Goal: Register for event/course

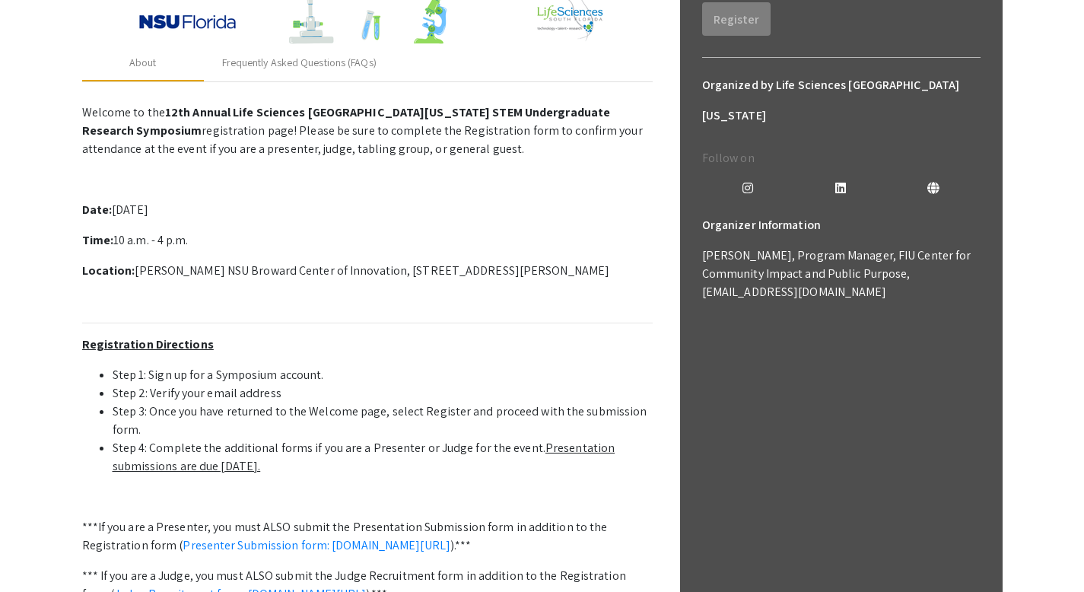
scroll to position [336, 0]
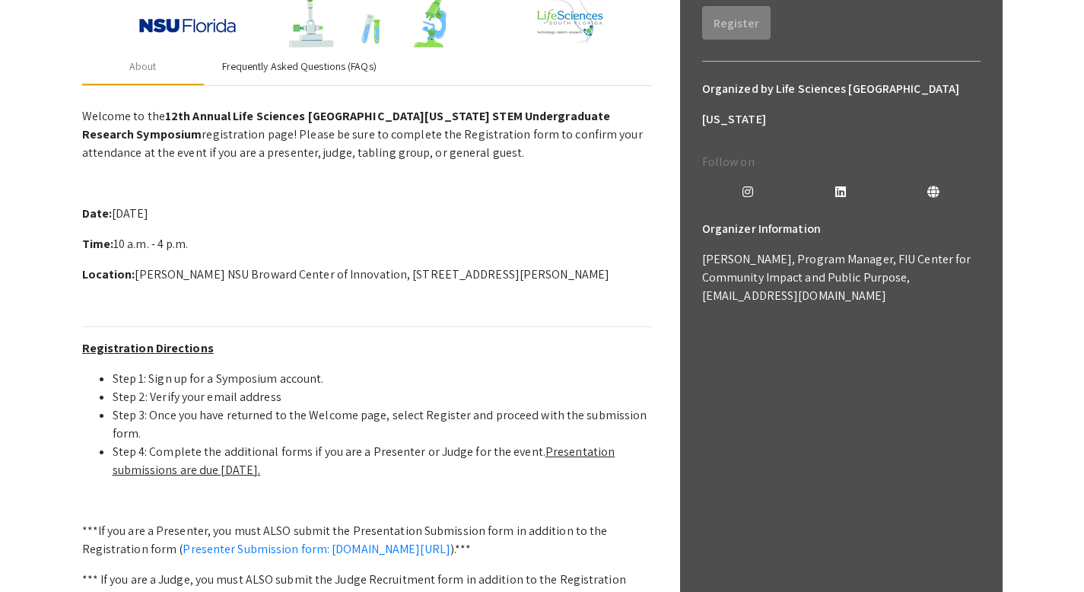
click at [276, 81] on div "Frequently Asked Questions (FAQs)" at bounding box center [299, 67] width 191 height 37
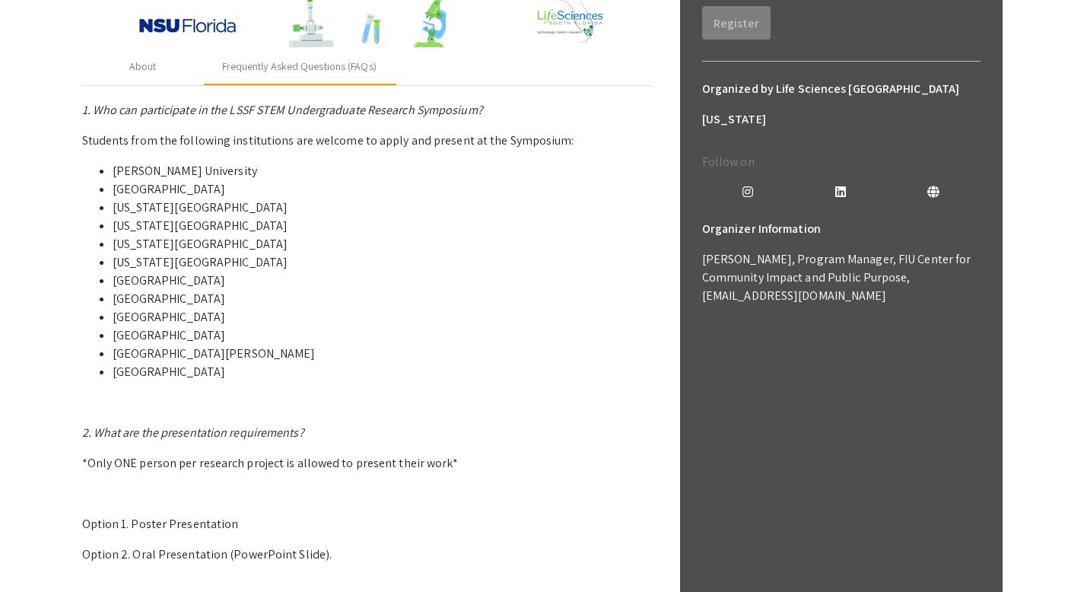
click at [266, 163] on li "[PERSON_NAME] University" at bounding box center [383, 171] width 540 height 18
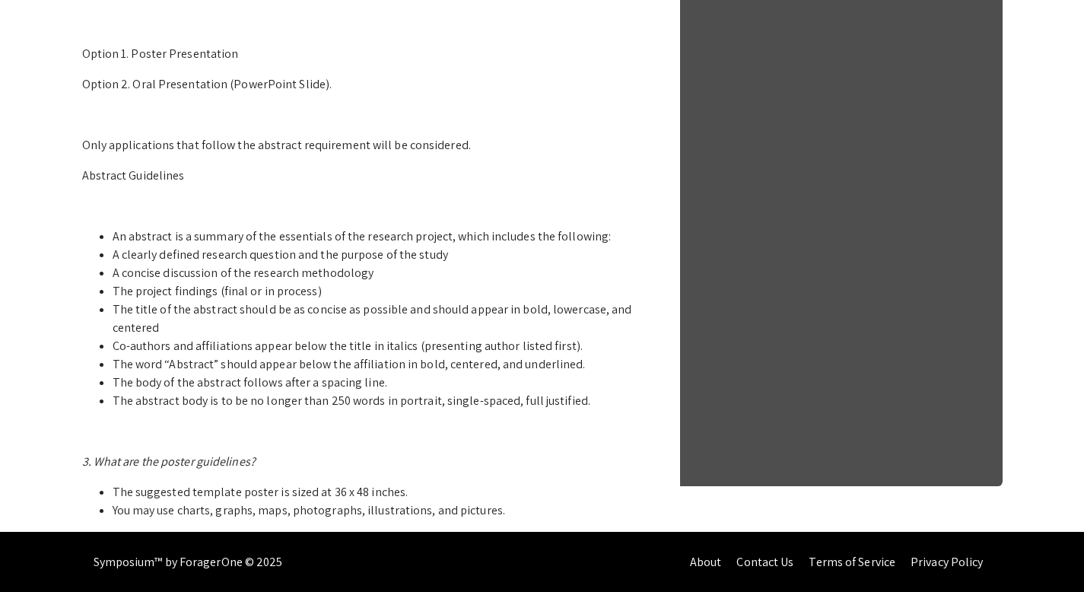
scroll to position [806, 0]
click at [235, 281] on li "A concise discussion of the research methodology" at bounding box center [383, 273] width 540 height 18
click at [251, 342] on li "Co-authors and affiliations appear below the title in italics (presenting autho…" at bounding box center [383, 346] width 540 height 18
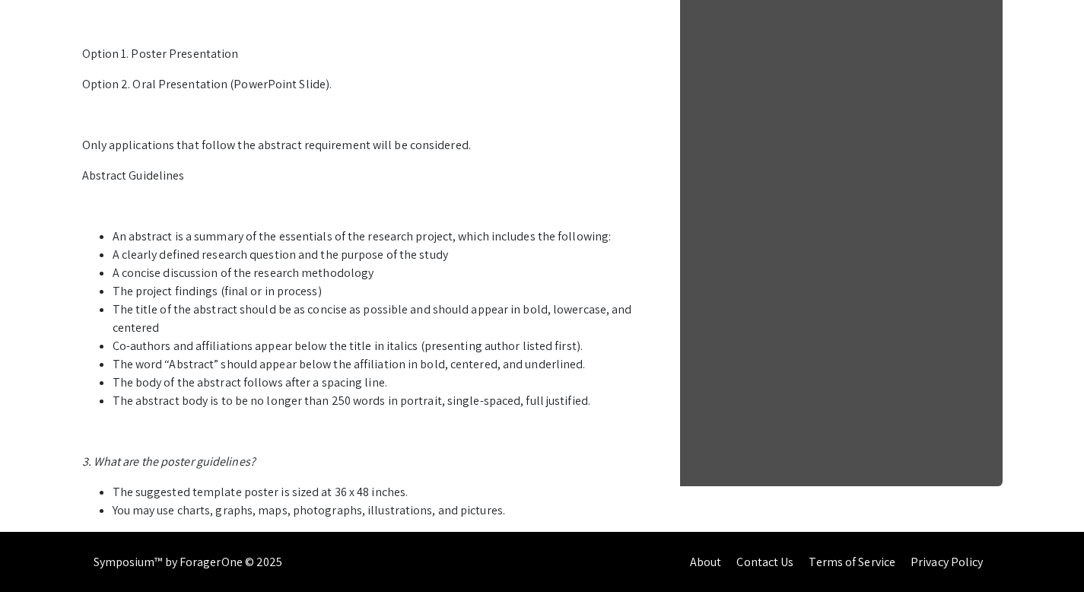
click at [251, 342] on li "Co-authors and affiliations appear below the title in italics (presenting autho…" at bounding box center [383, 346] width 540 height 18
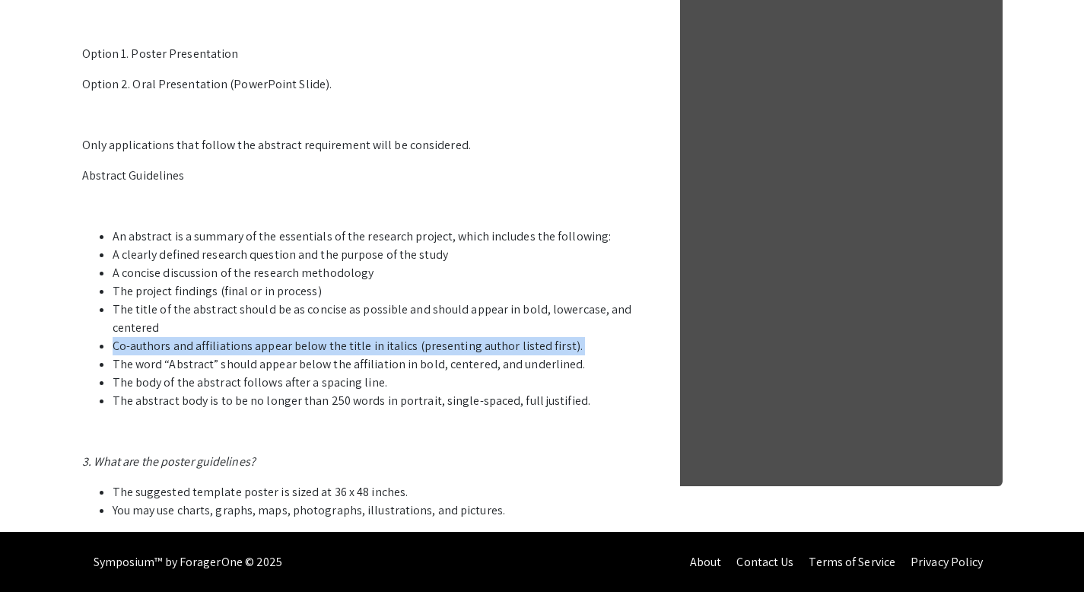
click at [262, 307] on li "The title of the abstract should be as concise as possible and should appear in…" at bounding box center [383, 318] width 540 height 37
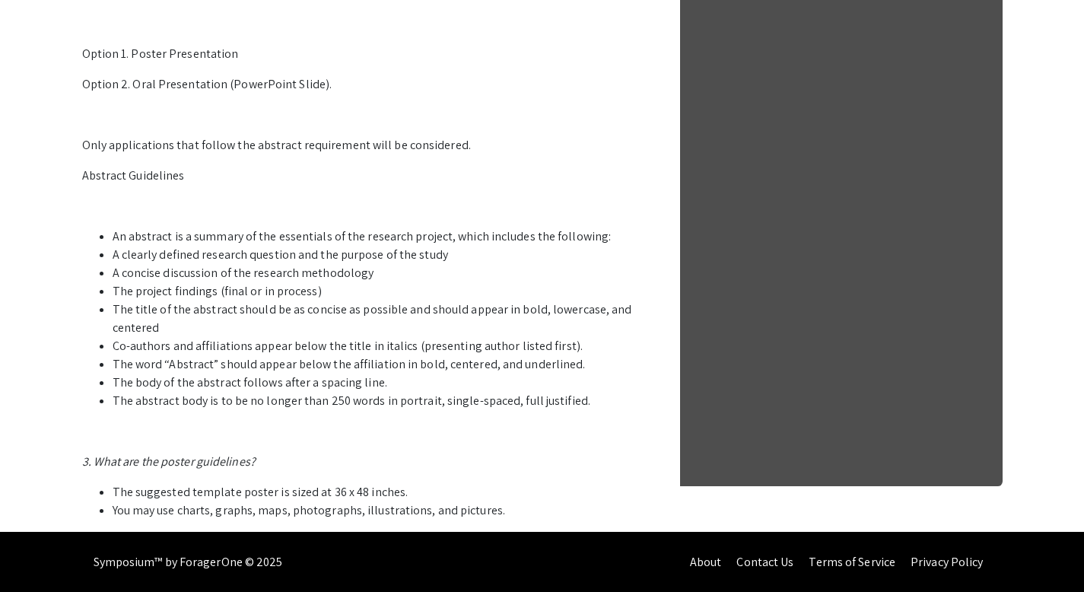
click at [262, 307] on li "The title of the abstract should be as concise as possible and should appear in…" at bounding box center [383, 318] width 540 height 37
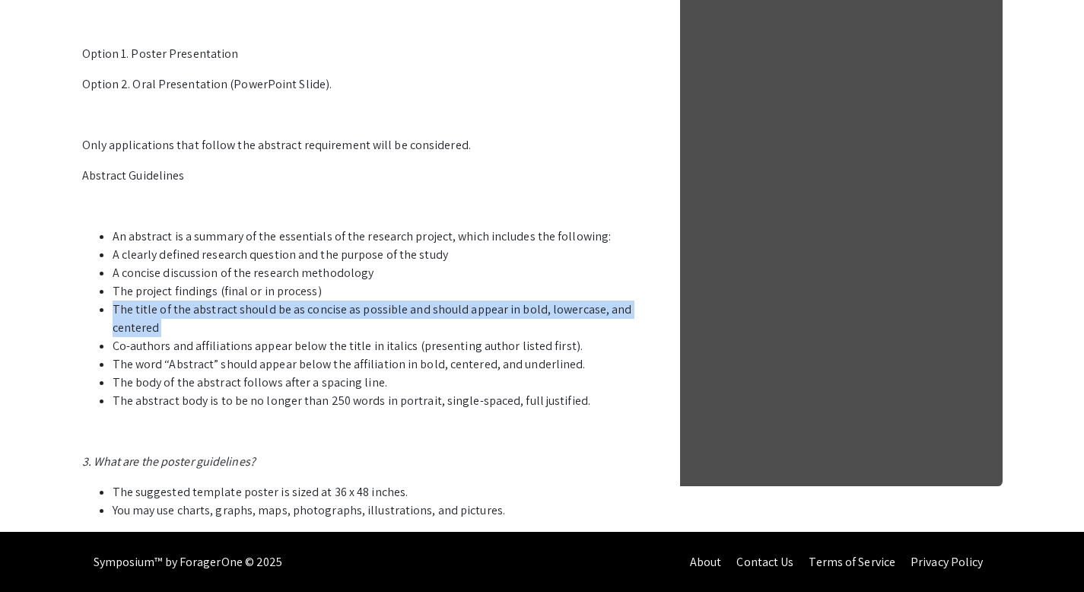
click at [262, 273] on li "A concise discussion of the research methodology" at bounding box center [383, 273] width 540 height 18
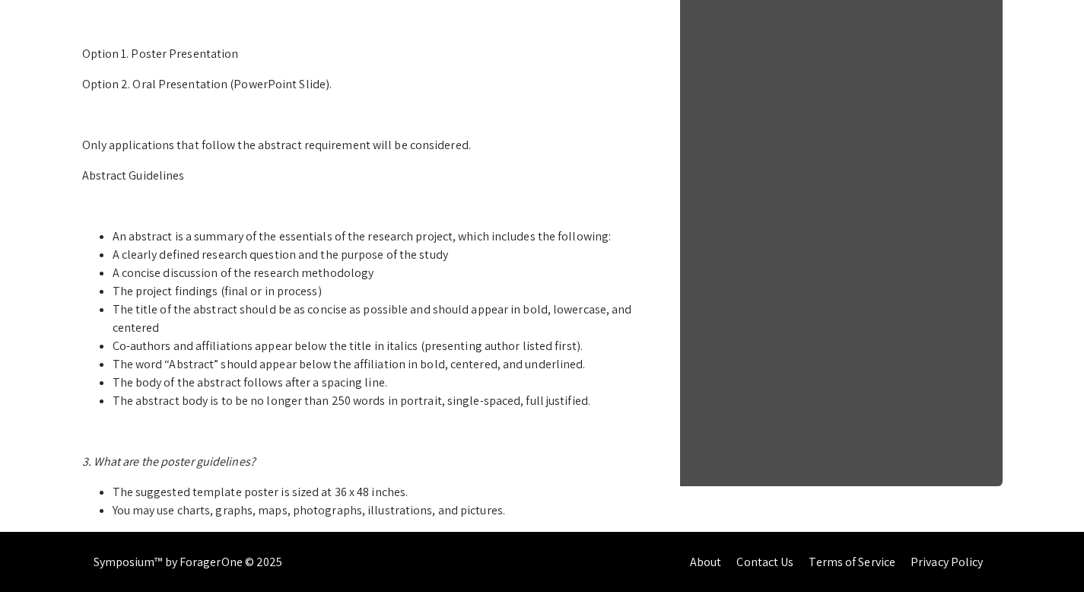
click at [262, 273] on li "A concise discussion of the research methodology" at bounding box center [383, 273] width 540 height 18
click at [268, 333] on li "The title of the abstract should be as concise as possible and should appear in…" at bounding box center [383, 318] width 540 height 37
click at [278, 347] on li "Co-authors and affiliations appear below the title in italics (presenting autho…" at bounding box center [383, 346] width 540 height 18
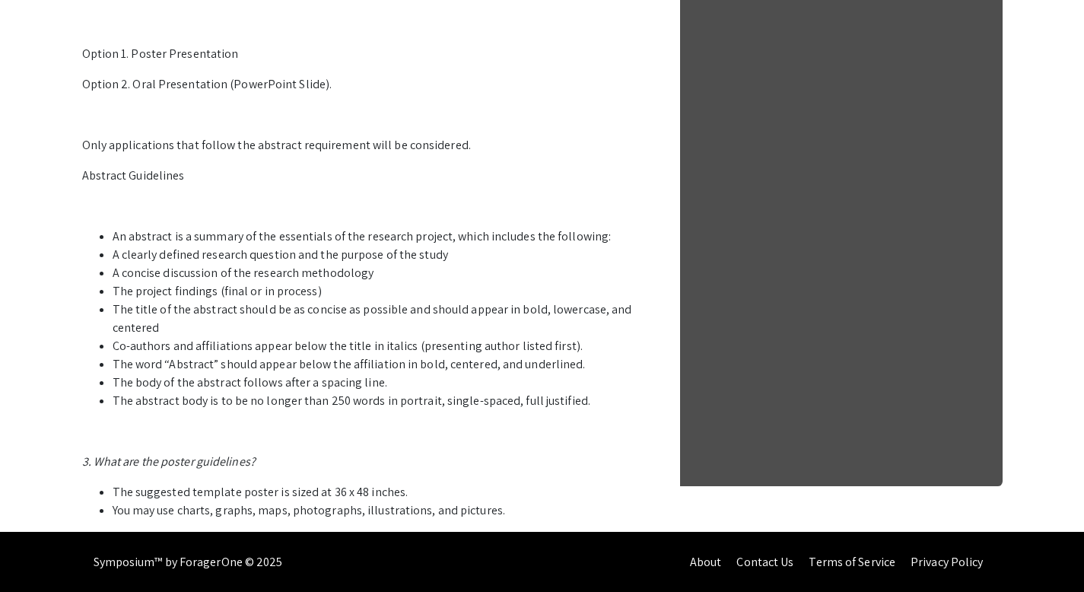
click at [278, 347] on li "Co-authors and affiliations appear below the title in italics (presenting autho…" at bounding box center [383, 346] width 540 height 18
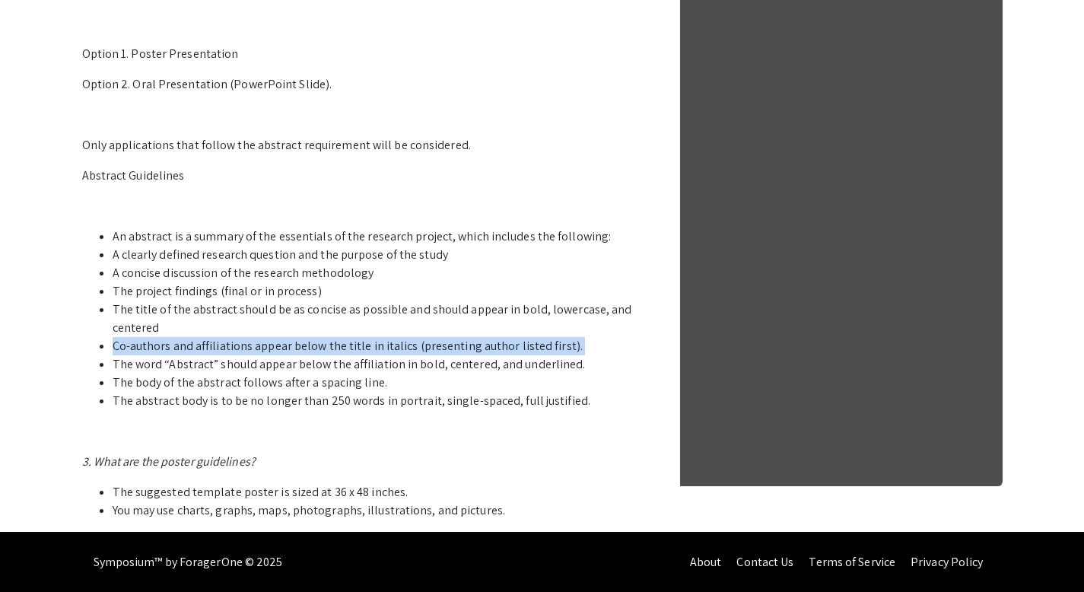
click at [294, 375] on li "The body of the abstract follows after a spacing line." at bounding box center [383, 383] width 540 height 18
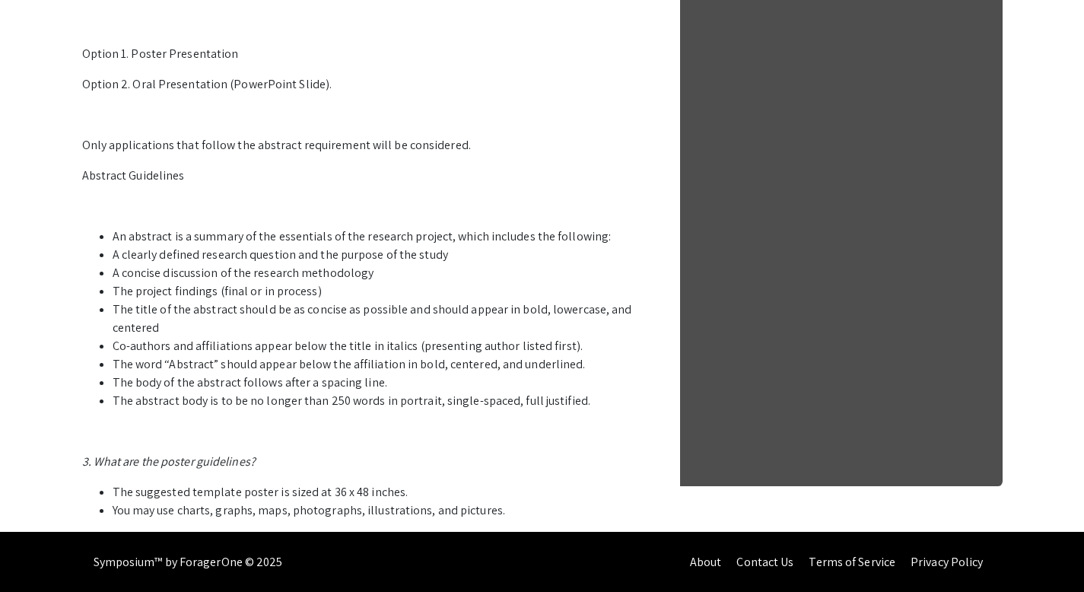
click at [294, 375] on li "The body of the abstract follows after a spacing line." at bounding box center [383, 383] width 540 height 18
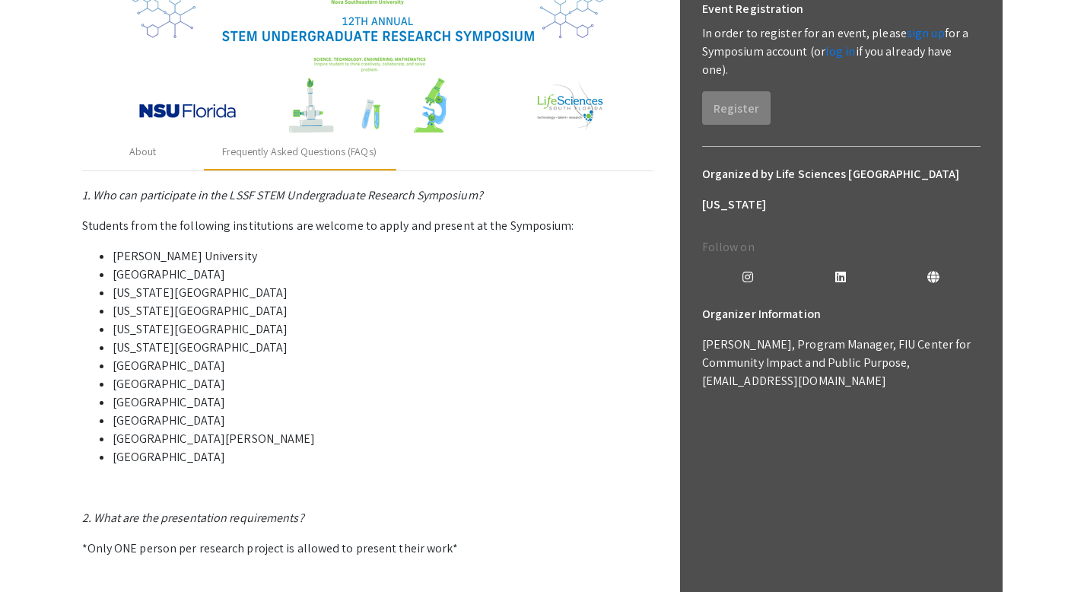
scroll to position [228, 0]
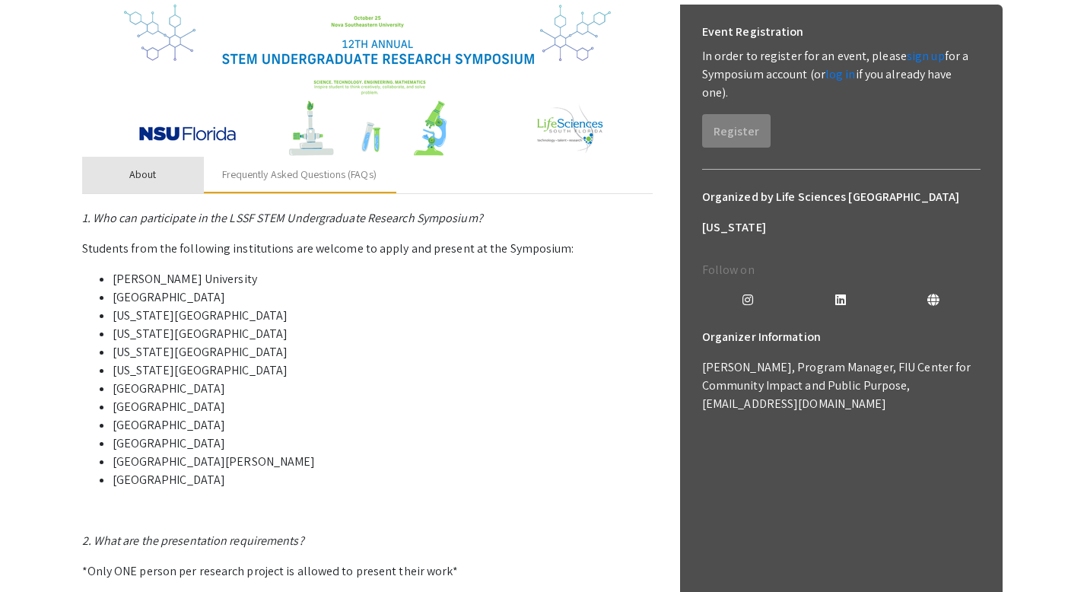
click at [180, 175] on div "About" at bounding box center [143, 175] width 122 height 37
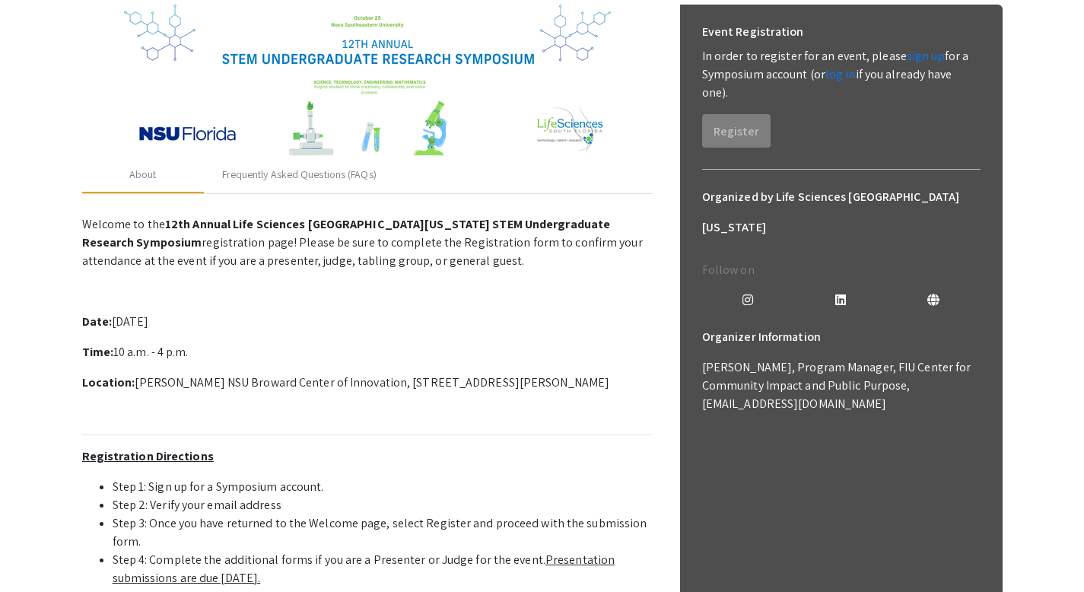
click at [279, 287] on p at bounding box center [367, 291] width 571 height 18
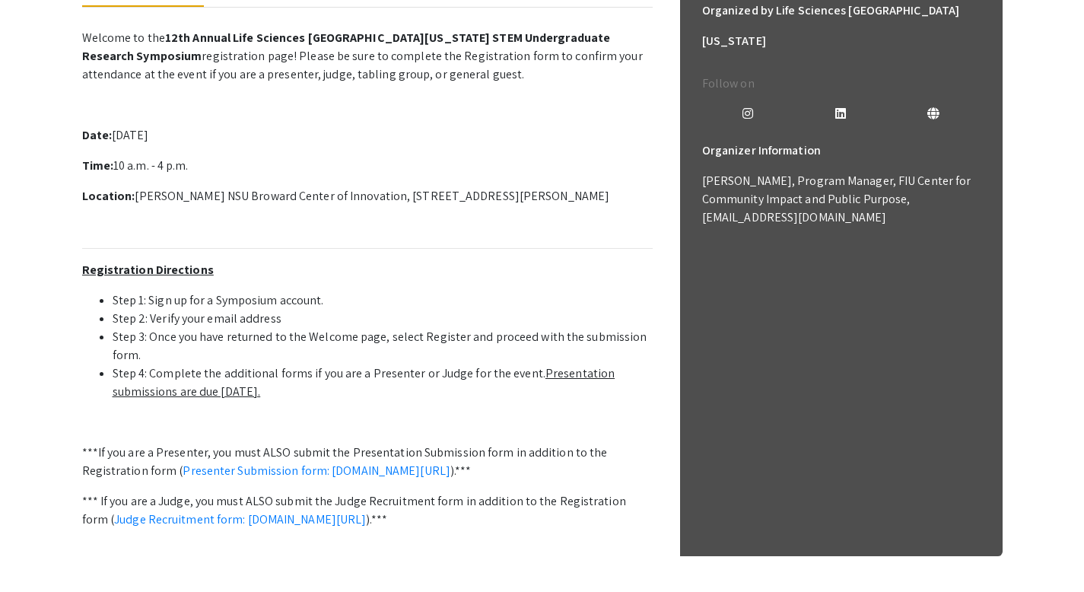
scroll to position [411, 0]
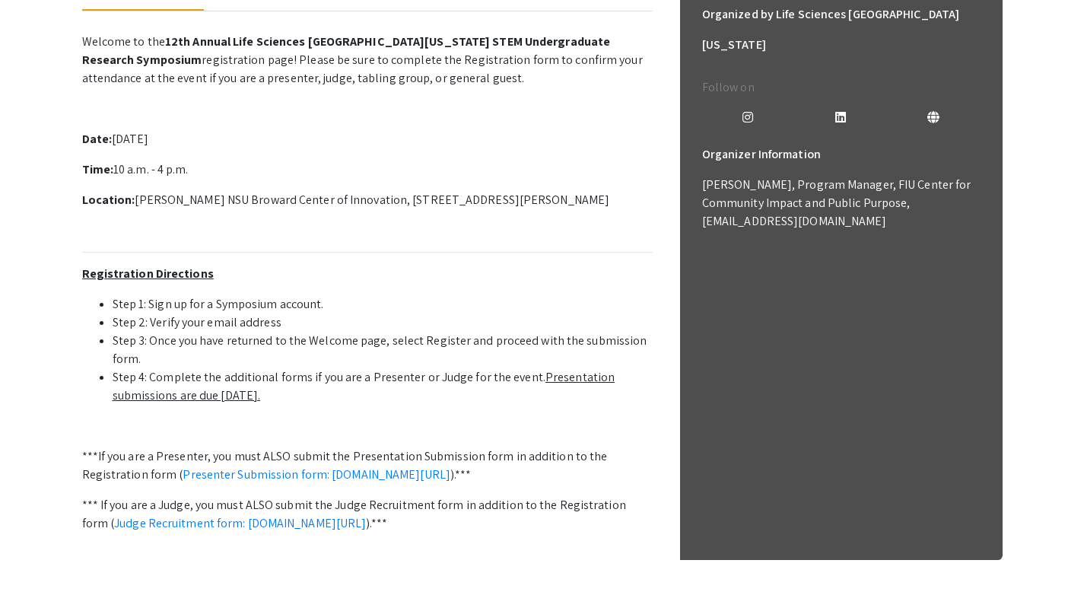
click at [285, 329] on li "Step 2: Verify your email address" at bounding box center [383, 322] width 540 height 18
click at [293, 339] on li "Step 3: Once you have returned to the Welcome page, select Register and proceed…" at bounding box center [383, 350] width 540 height 37
click at [293, 336] on li "Step 3: Once you have returned to the Welcome page, select Register and proceed…" at bounding box center [383, 350] width 540 height 37
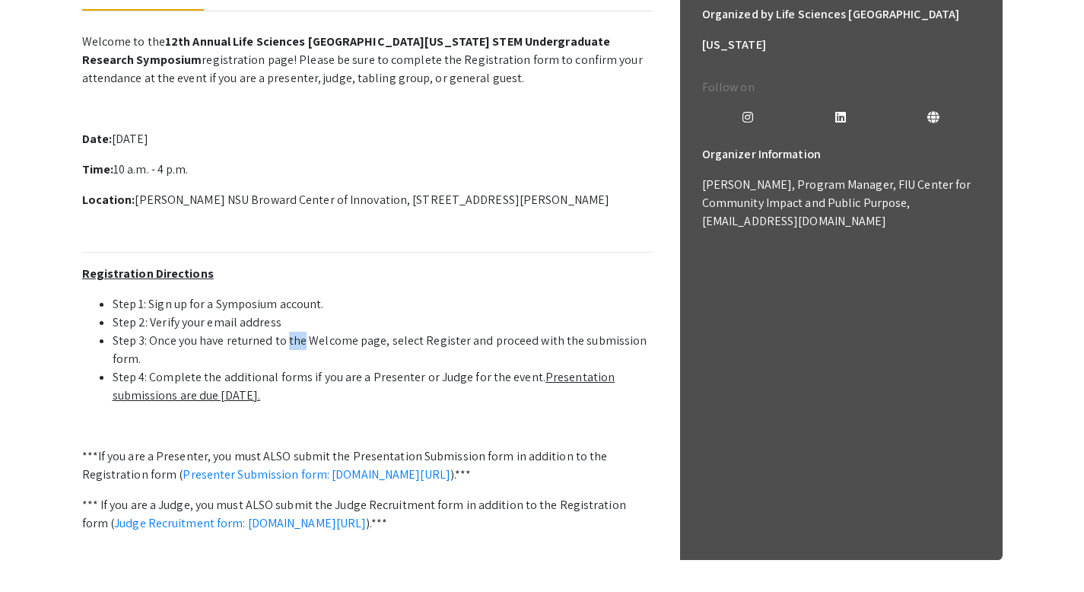
click at [296, 351] on li "Step 3: Once you have returned to the Welcome page, select Register and proceed…" at bounding box center [383, 350] width 540 height 37
click at [296, 475] on link "Presenter Submission form: symposium.foragerone.com/lssfsymposium2025/submission" at bounding box center [317, 474] width 268 height 16
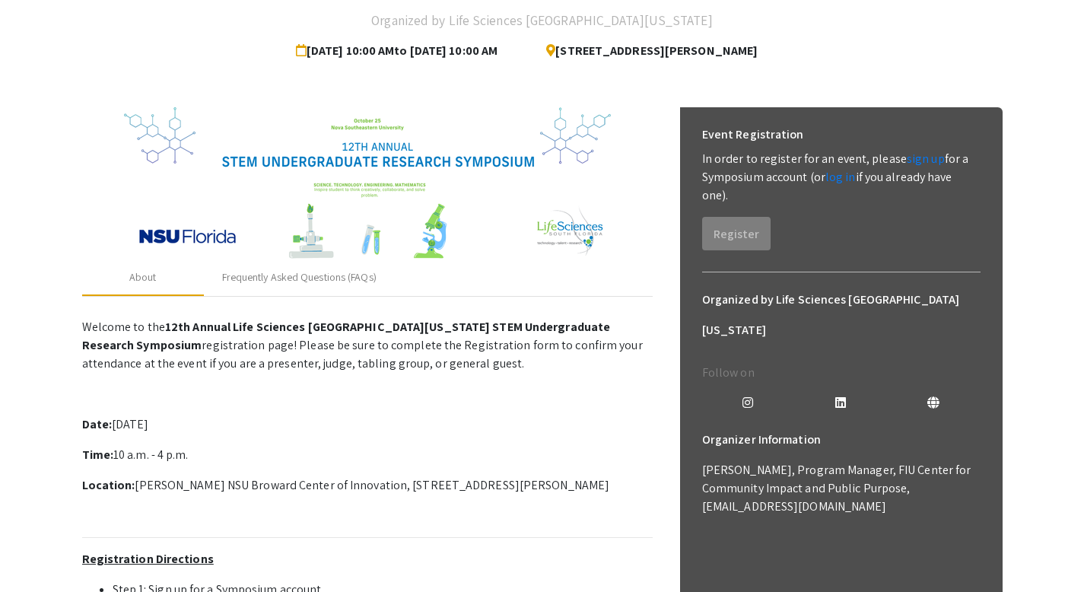
drag, startPoint x: 1095, startPoint y: 235, endPoint x: 1092, endPoint y: 81, distance: 153.7
click at [1084, 81] on html "Skip navigation arrow_back_ios Exit Event Welcome Page Presentations Live Sessi…" at bounding box center [542, 170] width 1084 height 592
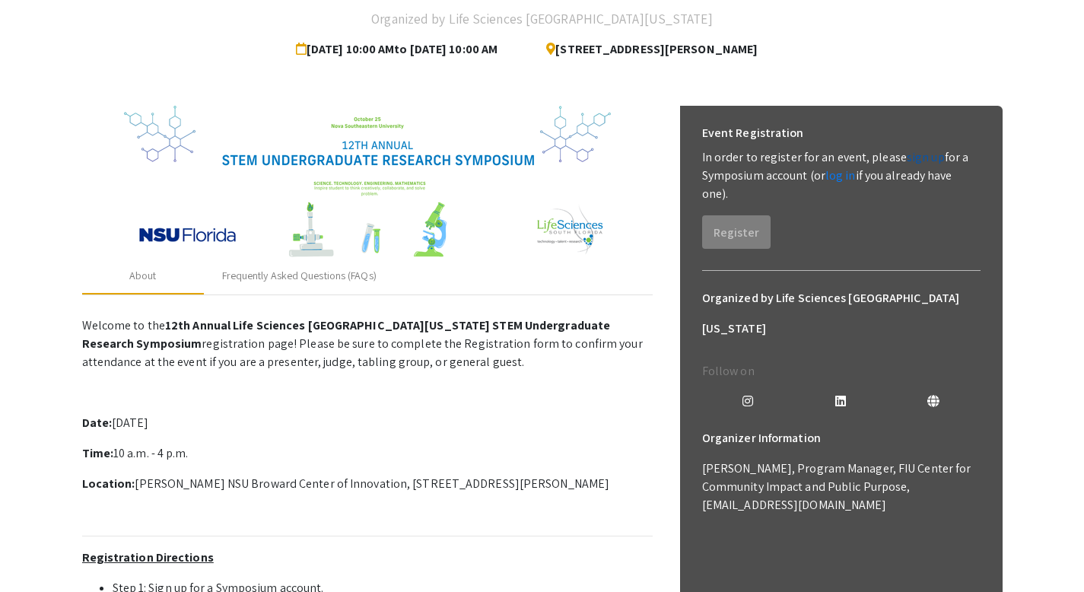
click at [911, 164] on link "sign up" at bounding box center [926, 157] width 38 height 16
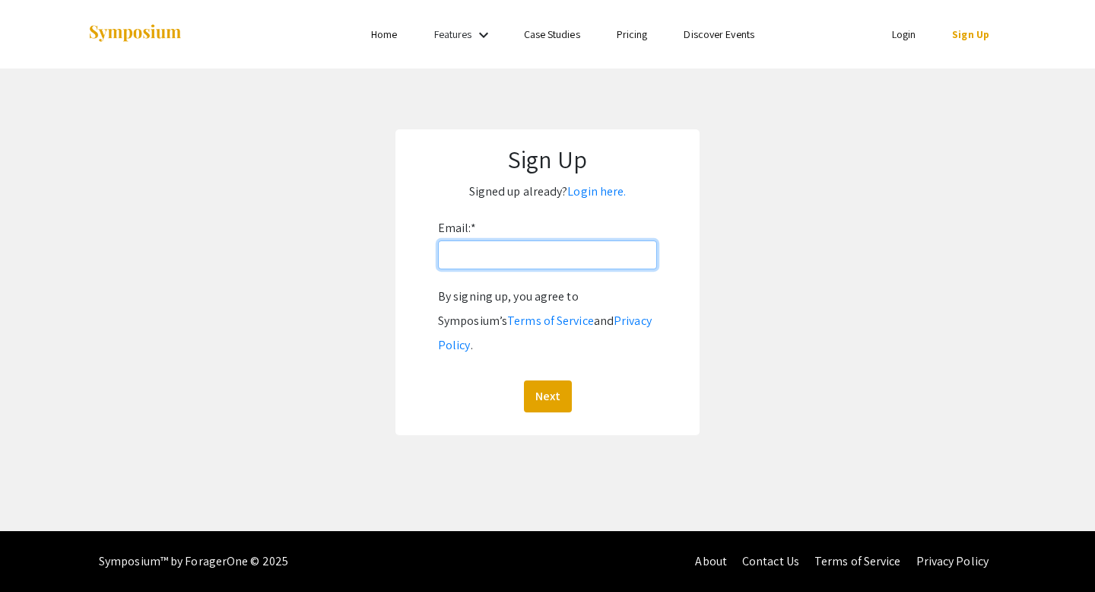
click at [538, 259] on input "Email: *" at bounding box center [547, 254] width 219 height 29
type input "saskya1012@gmail.com"
click at [545, 380] on button "Next" at bounding box center [548, 396] width 48 height 32
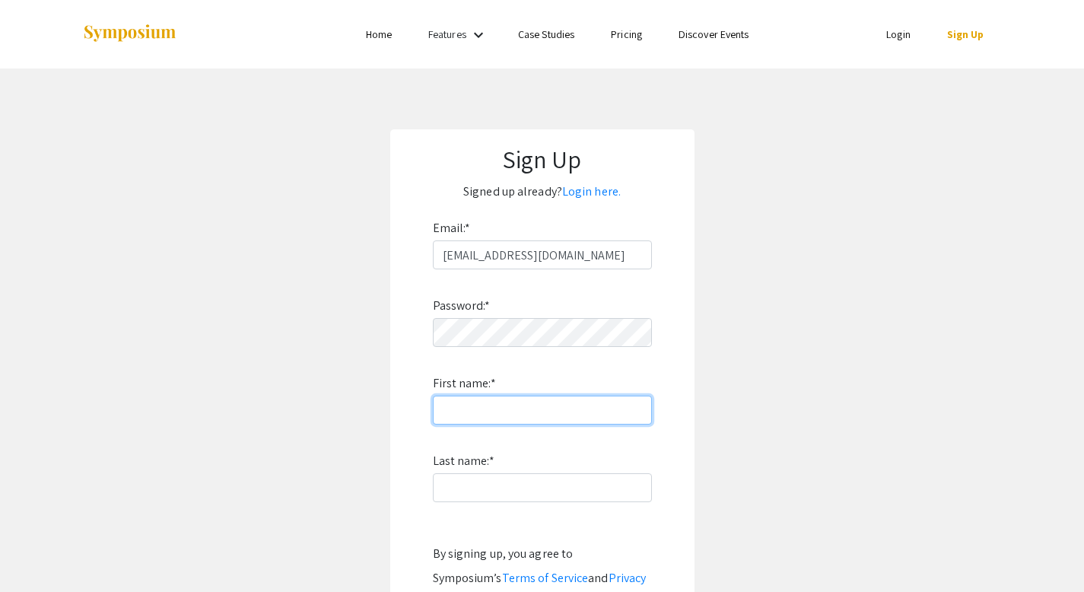
click at [513, 404] on input "First name: *" at bounding box center [542, 410] width 219 height 29
type input "Saskya"
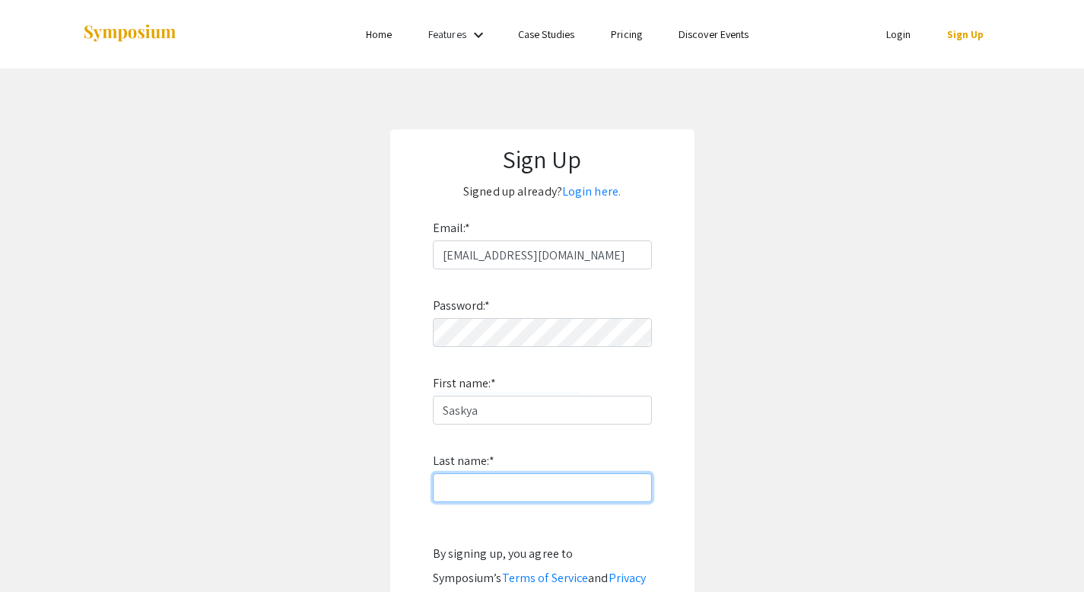
click at [443, 488] on input "Last name: *" at bounding box center [542, 487] width 219 height 29
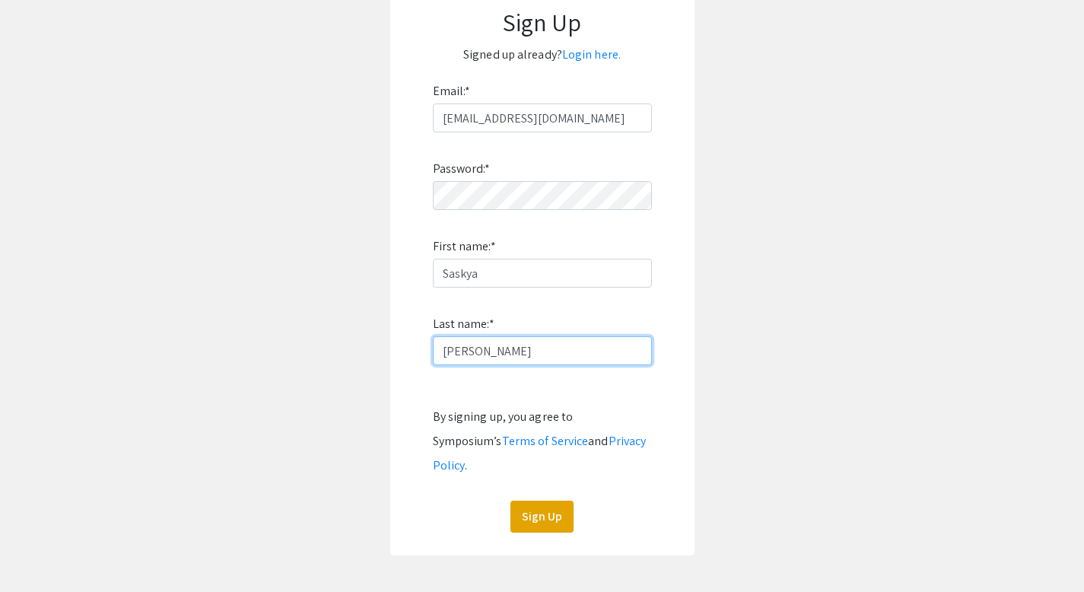
scroll to position [135, 0]
type input "Laroche"
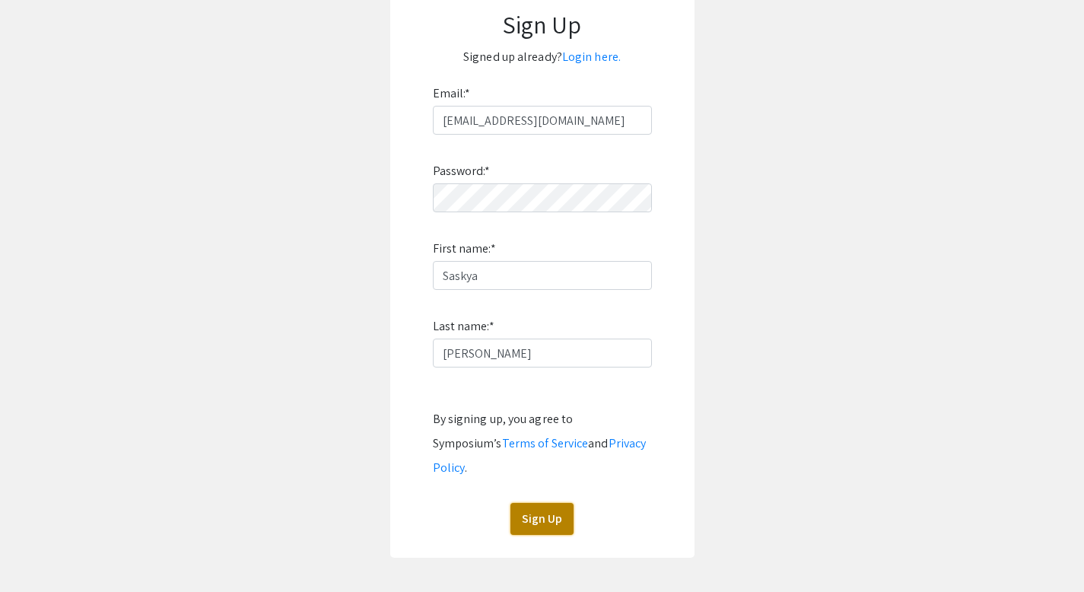
click at [556, 503] on button "Sign Up" at bounding box center [541, 519] width 63 height 32
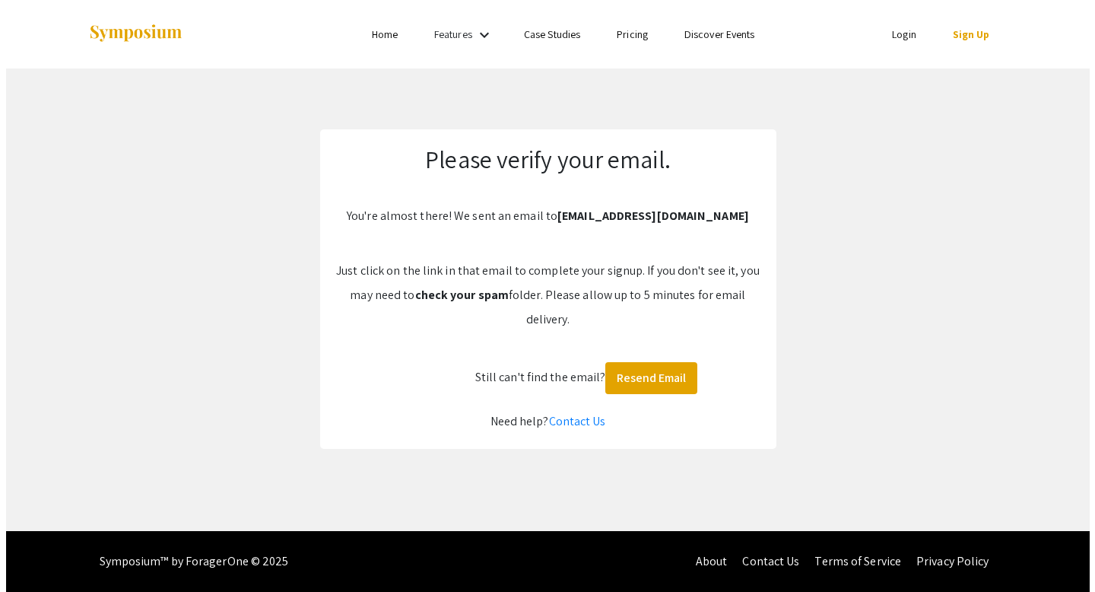
scroll to position [0, 0]
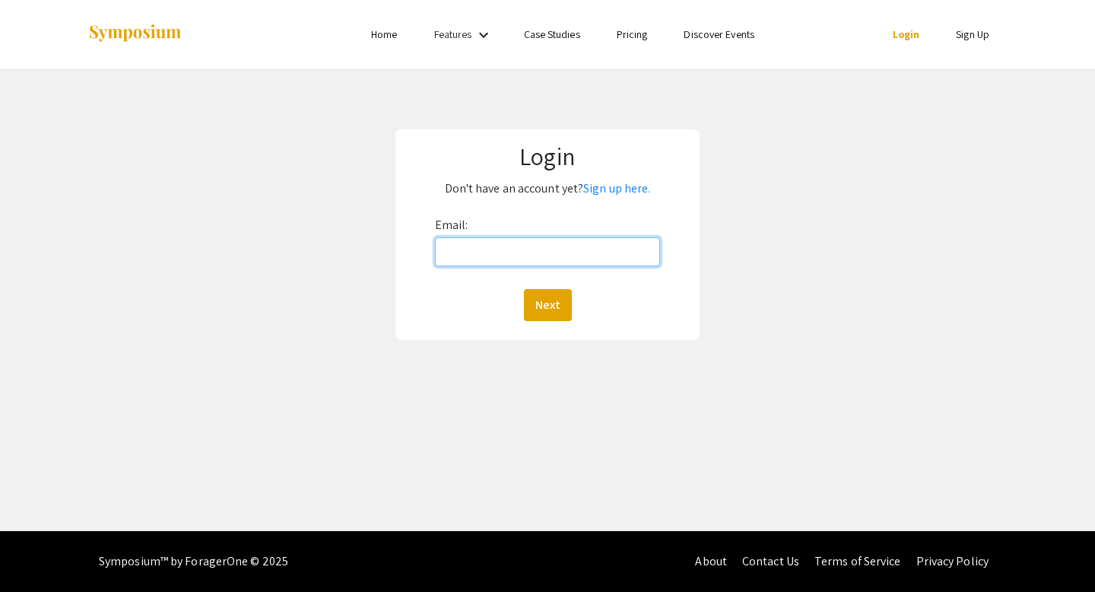
click at [503, 253] on input "Email:" at bounding box center [548, 251] width 226 height 29
type input "saskya1012@gmail.com"
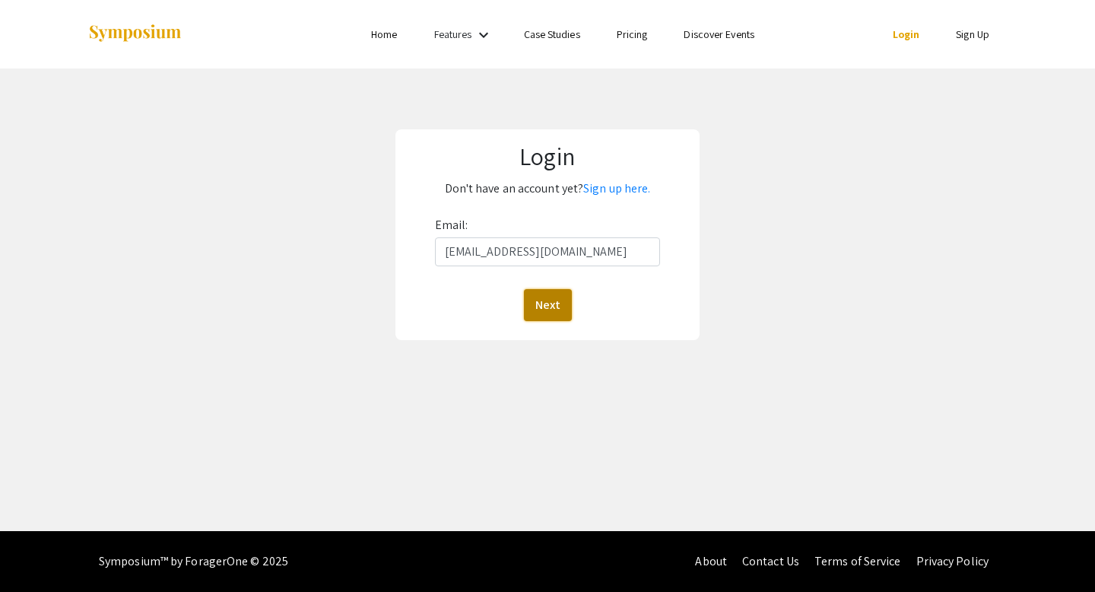
click at [545, 294] on button "Next" at bounding box center [548, 305] width 48 height 32
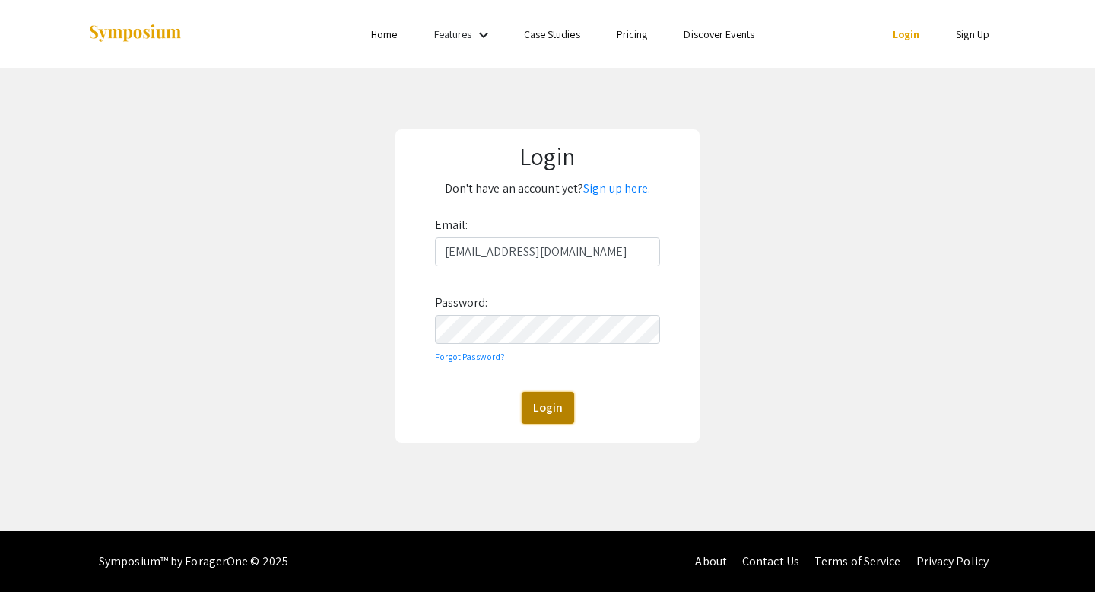
click at [544, 395] on button "Login" at bounding box center [548, 408] width 52 height 32
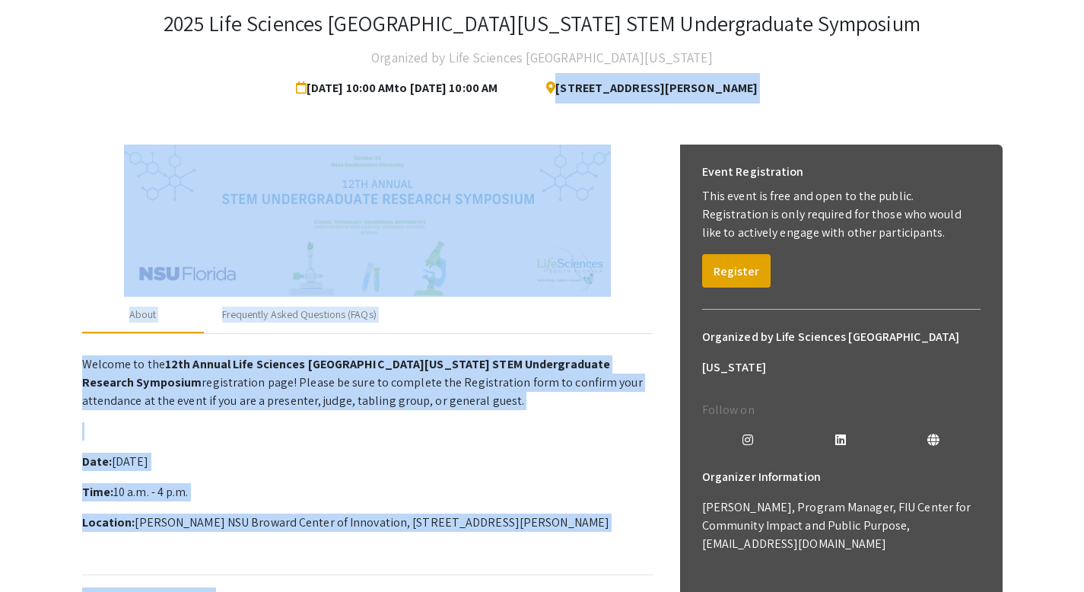
scroll to position [115, 0]
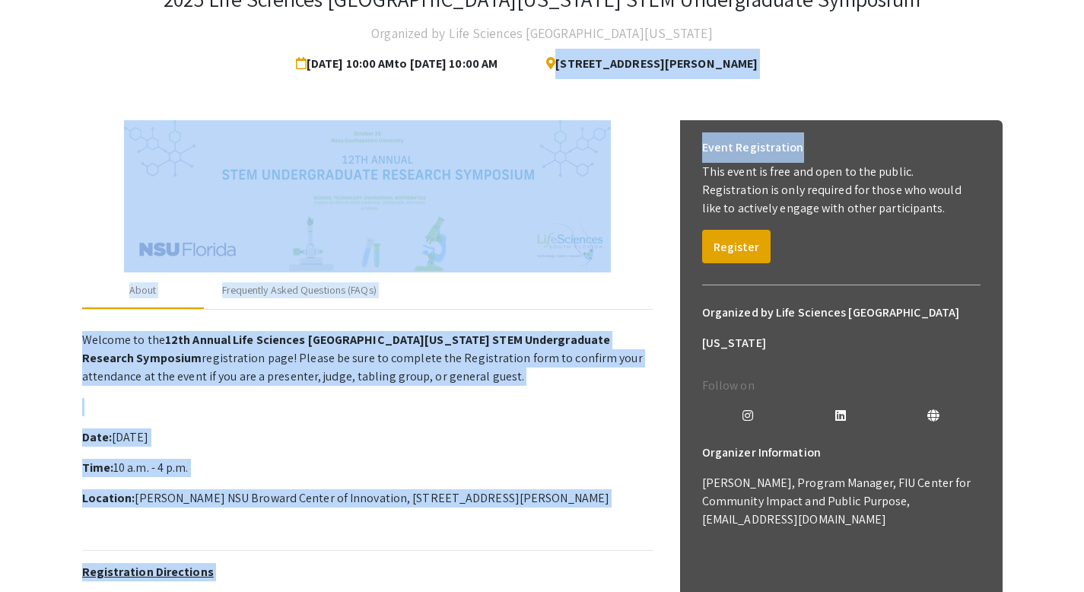
drag, startPoint x: 1095, startPoint y: 78, endPoint x: 1073, endPoint y: 141, distance: 66.6
click at [1074, 141] on html "Skip navigation arrow_back_ios Exit Event Welcome Page Presentations Live Sessi…" at bounding box center [542, 183] width 1084 height 592
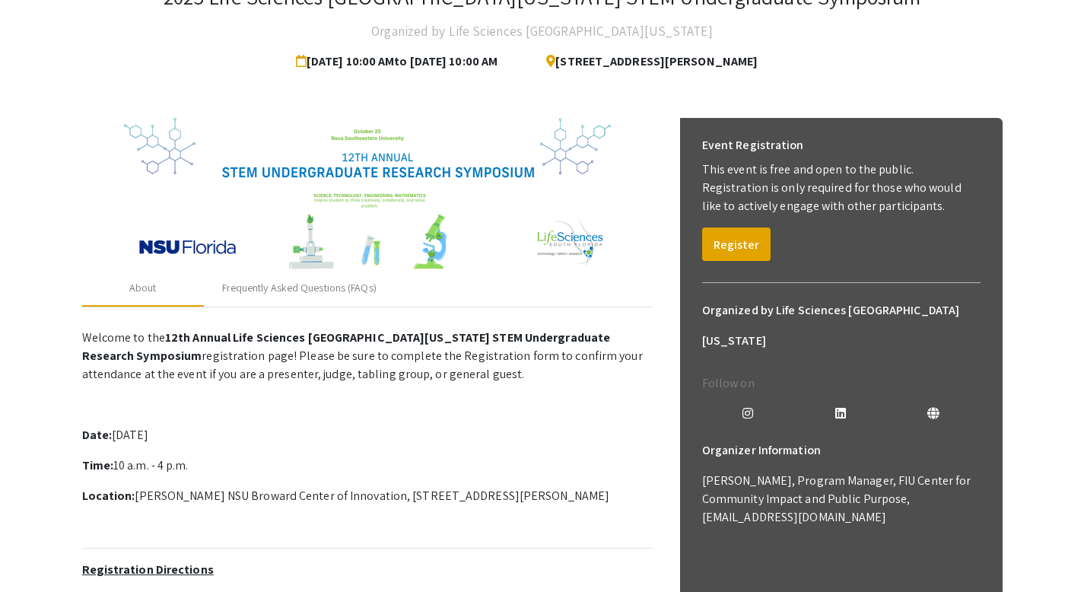
click at [1043, 194] on app-registration-page-preview "2025 Life Sciences South Florida STEM Undergraduate Symposium Organized by Life…" at bounding box center [542, 428] width 1084 height 948
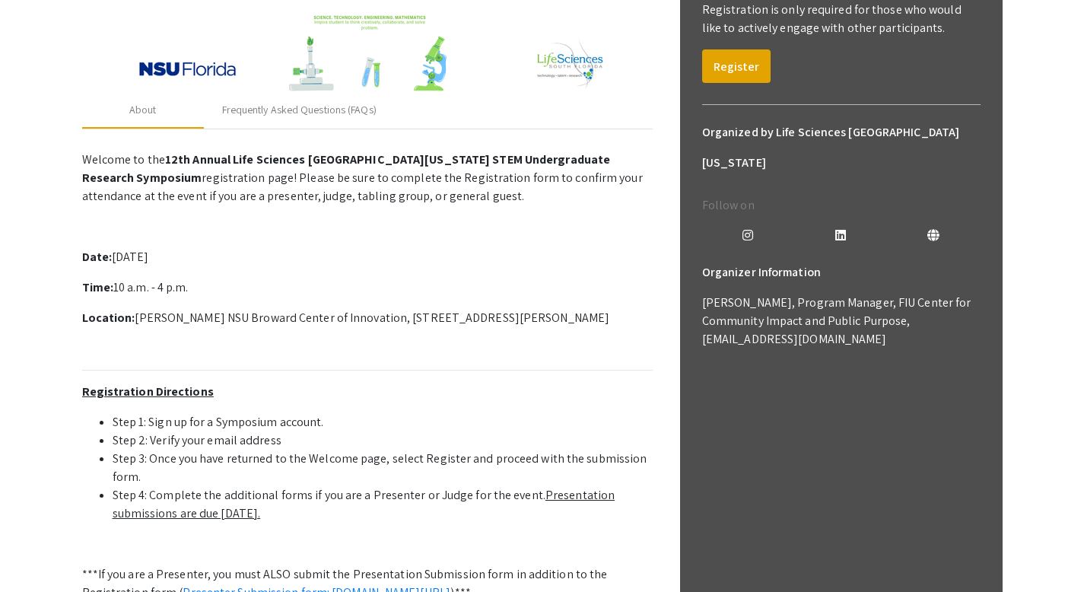
scroll to position [0, 0]
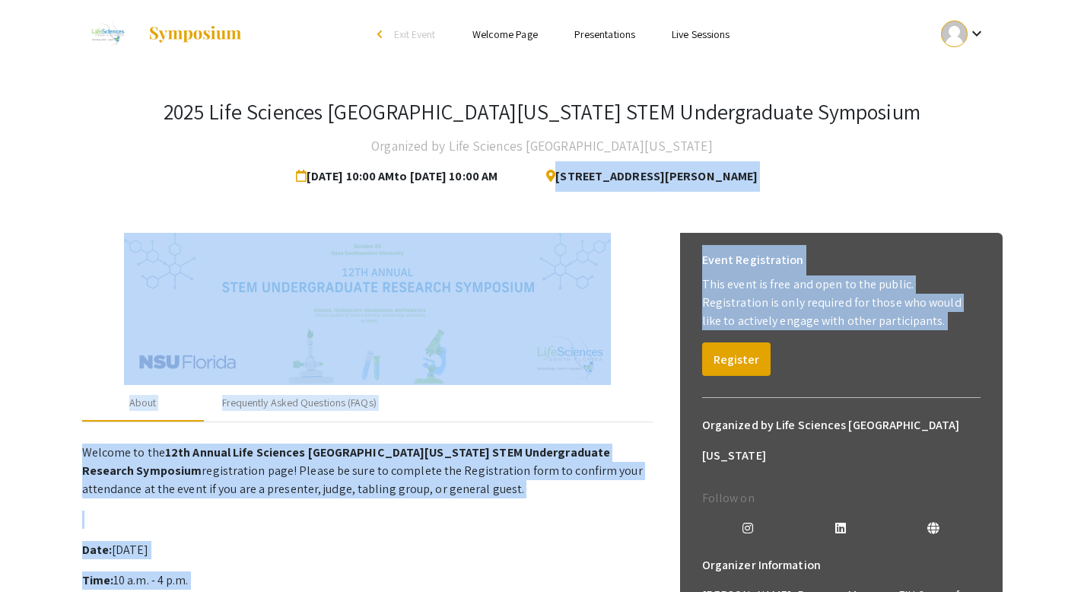
drag, startPoint x: 1095, startPoint y: 221, endPoint x: 1072, endPoint y: 85, distance: 137.3
click at [1072, 86] on html "Skip navigation arrow_back_ios Exit Event Welcome Page Presentations Live Sessi…" at bounding box center [542, 296] width 1084 height 592
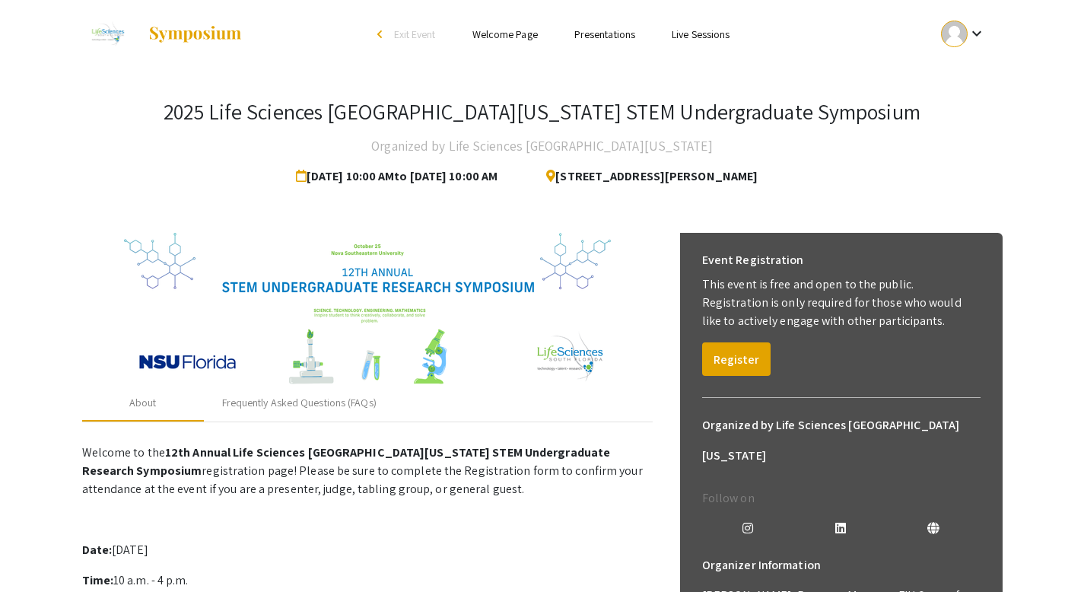
click at [987, 138] on div "2025 Life Sciences South Florida STEM Undergraduate Symposium Organized by Life…" at bounding box center [542, 145] width 920 height 93
drag, startPoint x: 1095, startPoint y: 152, endPoint x: 1060, endPoint y: 125, distance: 44.4
click at [1060, 125] on html "Skip navigation arrow_back_ios Exit Event Welcome Page Presentations Live Sessi…" at bounding box center [542, 296] width 1084 height 592
click at [1059, 122] on app-registration-page-preview "2025 Life Sciences South Florida STEM Undergraduate Symposium Organized by Life…" at bounding box center [542, 542] width 1084 height 948
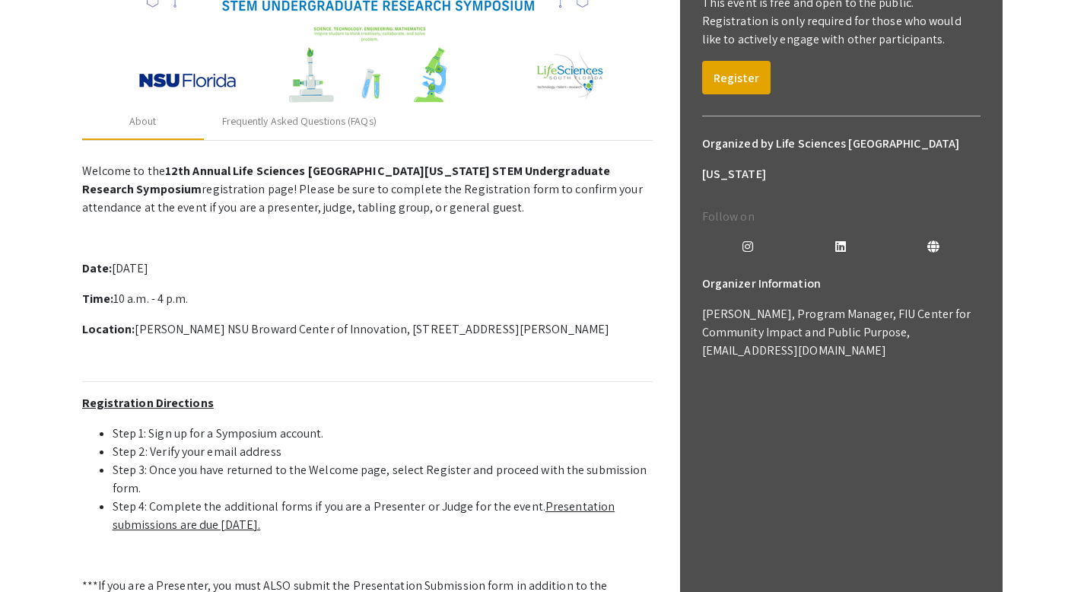
scroll to position [254, 0]
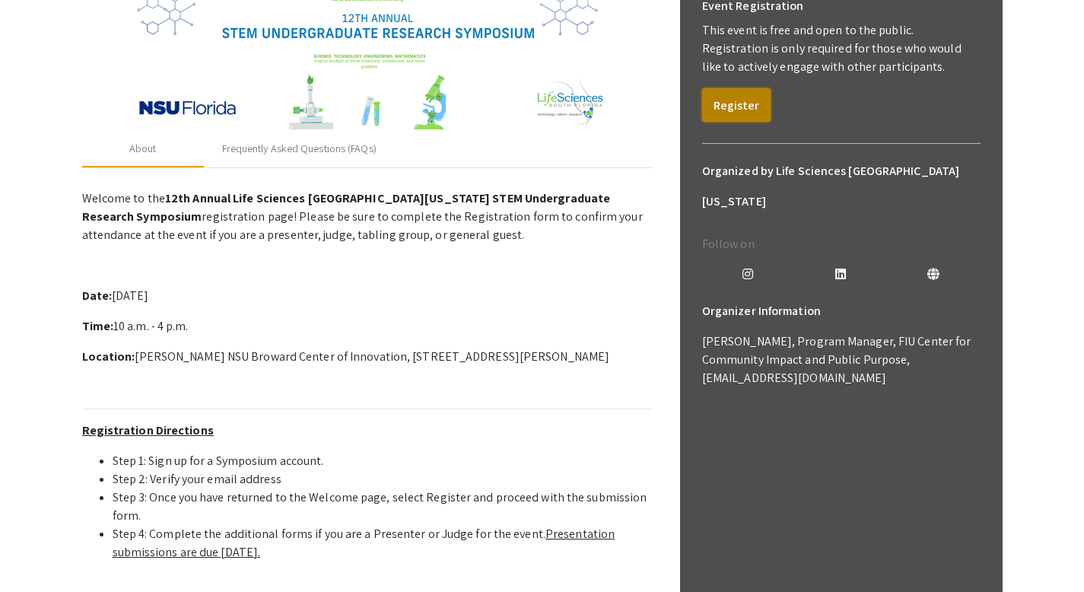
click at [719, 107] on button "Register" at bounding box center [736, 104] width 68 height 33
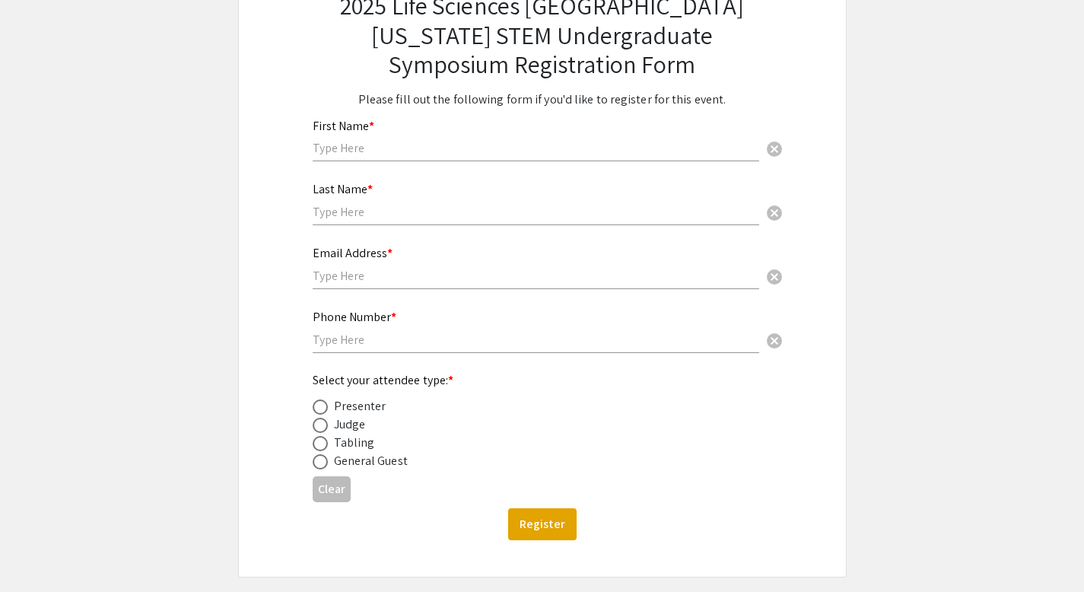
scroll to position [130, 0]
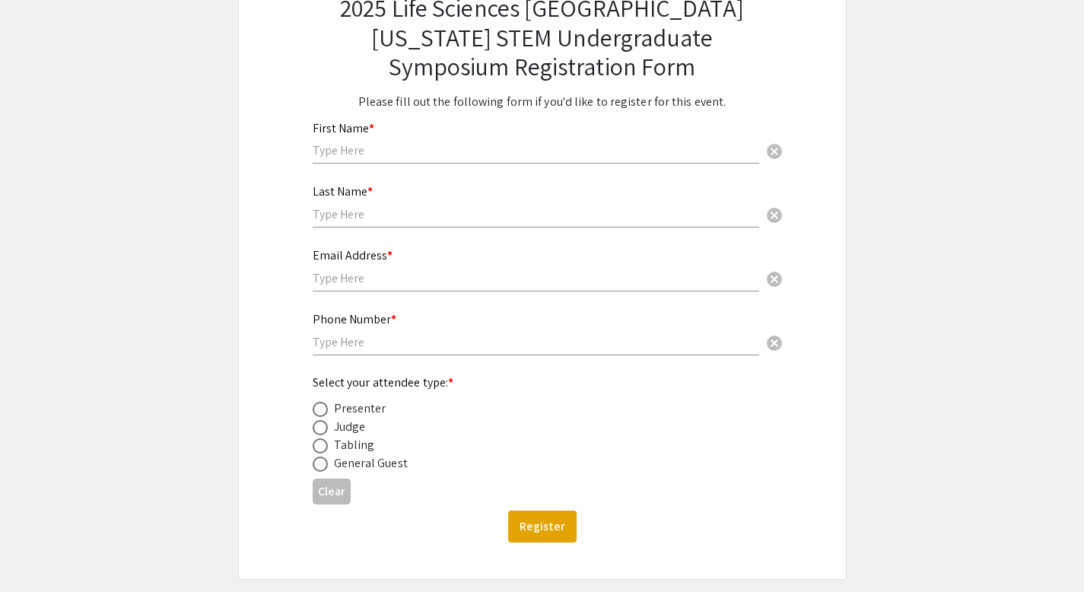
click at [382, 143] on input "text" at bounding box center [536, 150] width 447 height 16
type input "Saskya"
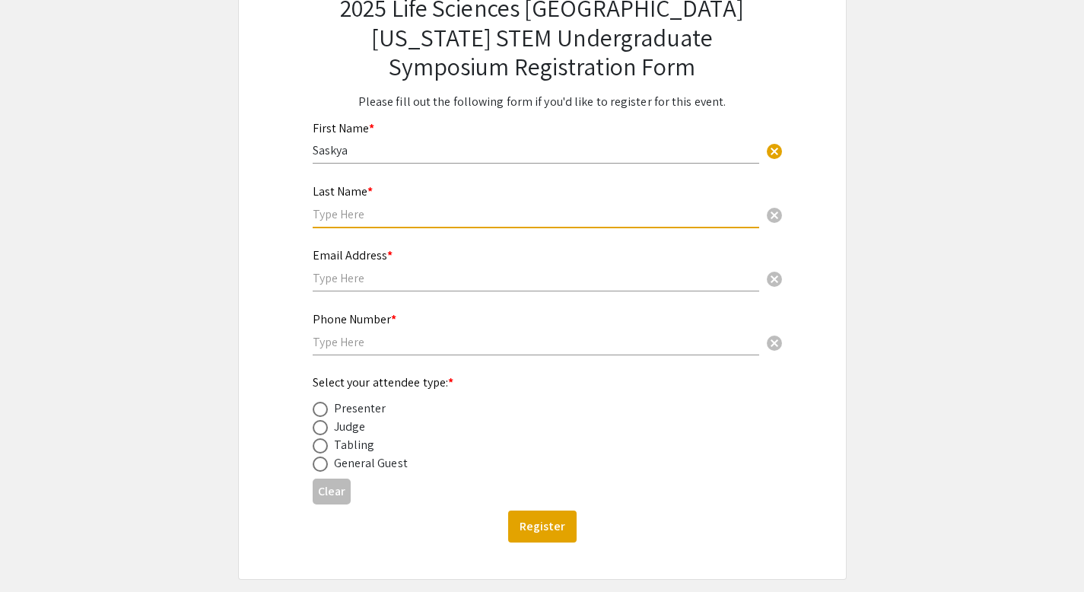
click at [370, 212] on input "text" at bounding box center [536, 214] width 447 height 16
type input "Laroche"
click at [381, 274] on input "text" at bounding box center [536, 278] width 447 height 16
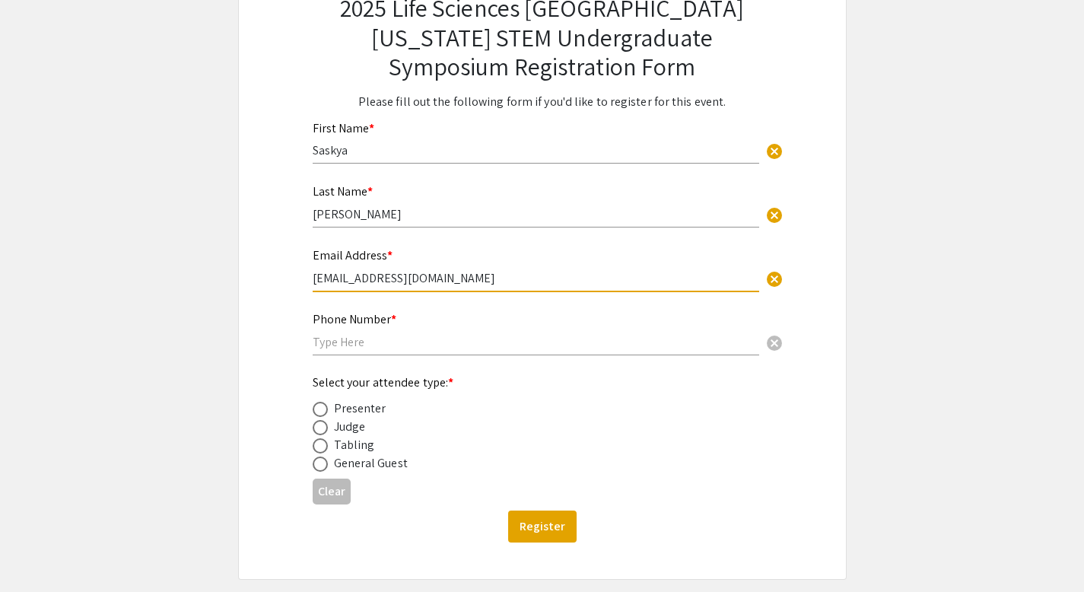
type input "saskya1012@gmail.com"
click at [374, 343] on input "text" at bounding box center [536, 342] width 447 height 16
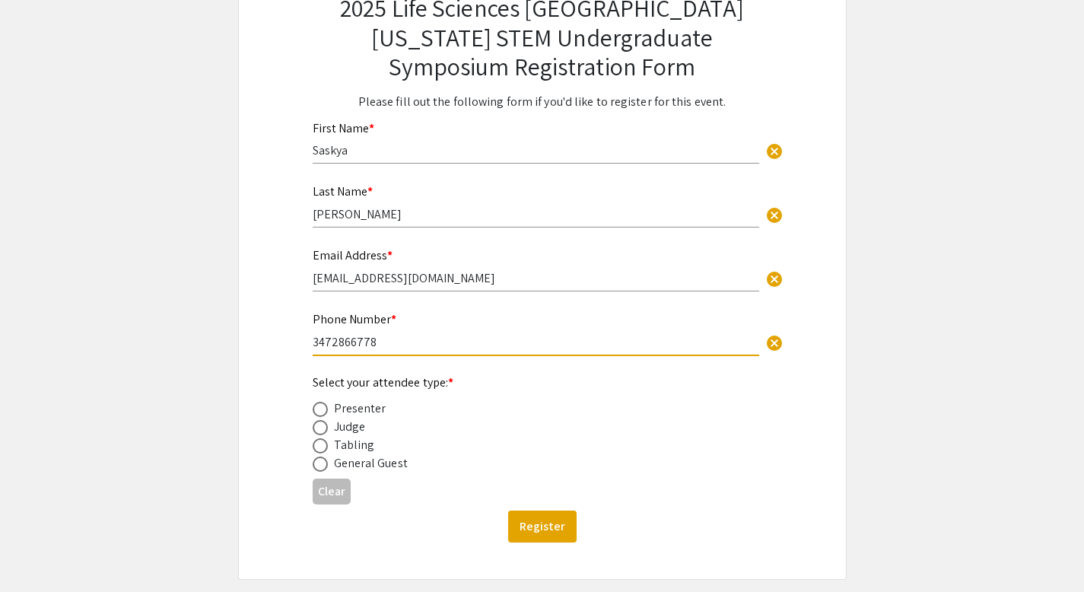
type input "3472866778"
click at [337, 416] on div "Presenter" at bounding box center [360, 408] width 52 height 18
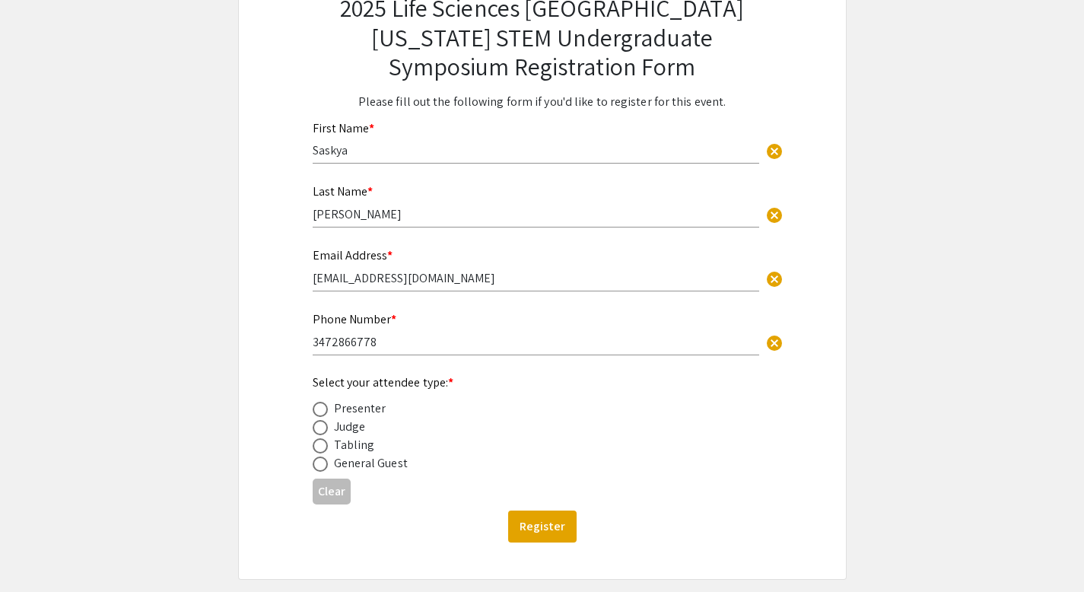
click at [324, 413] on span at bounding box center [320, 409] width 15 height 15
click at [324, 413] on input "radio" at bounding box center [320, 409] width 15 height 15
radio input "true"
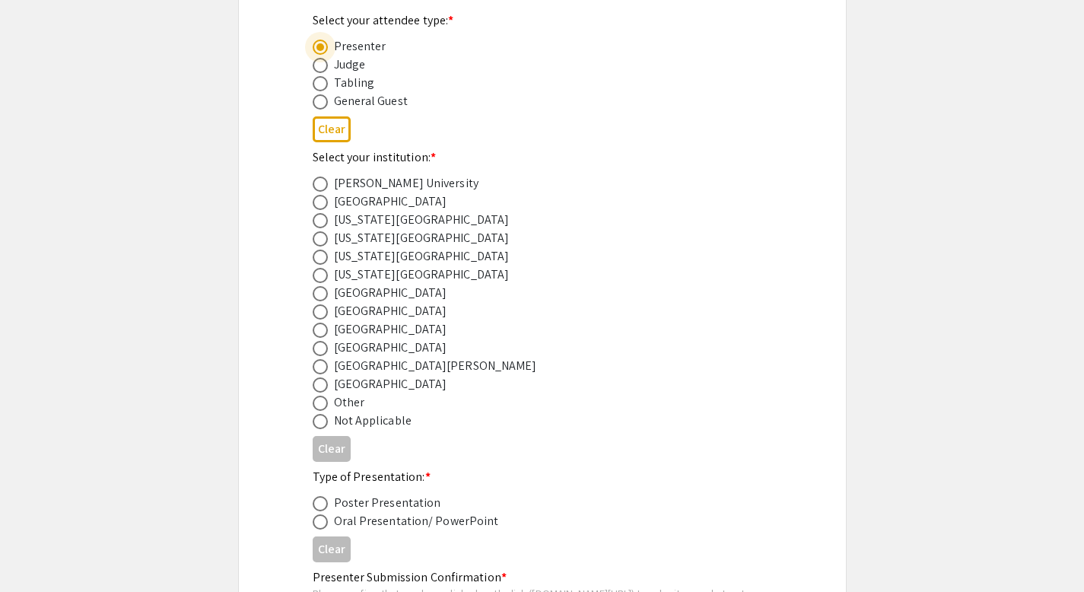
scroll to position [500, 0]
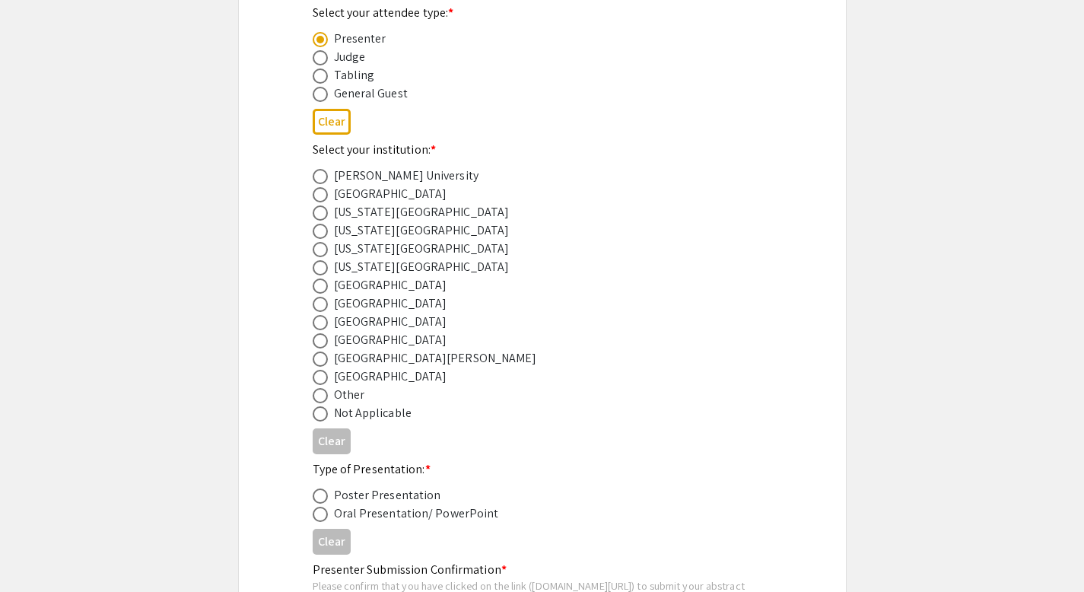
click at [379, 383] on div "[GEOGRAPHIC_DATA]" at bounding box center [390, 376] width 113 height 18
click at [380, 374] on div "[GEOGRAPHIC_DATA]" at bounding box center [390, 376] width 113 height 18
click at [325, 382] on span at bounding box center [320, 377] width 15 height 15
click at [325, 382] on input "radio" at bounding box center [320, 377] width 15 height 15
radio input "true"
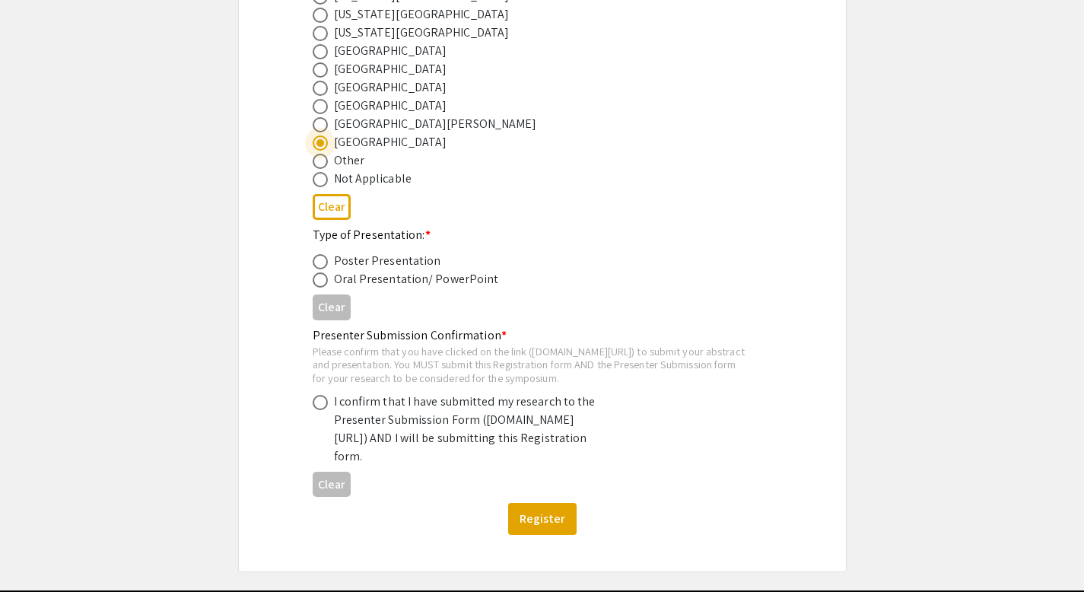
scroll to position [733, 0]
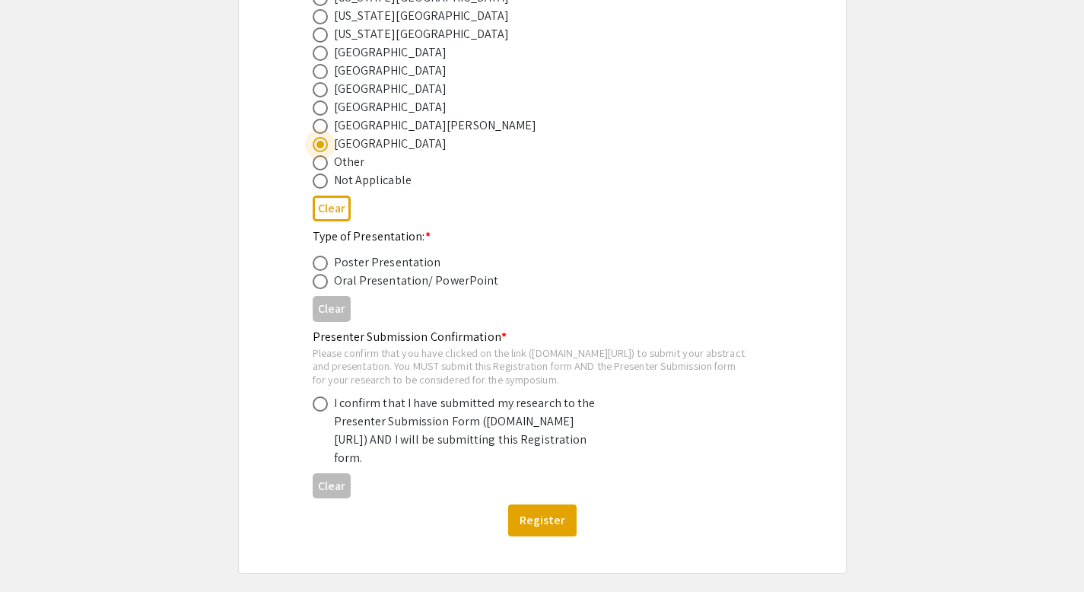
drag, startPoint x: 1095, startPoint y: 339, endPoint x: 1093, endPoint y: 436, distance: 96.6
click at [494, 467] on div "I confirm that I have submitted my research to the Presenter Submission Form (s…" at bounding box center [467, 430] width 266 height 73
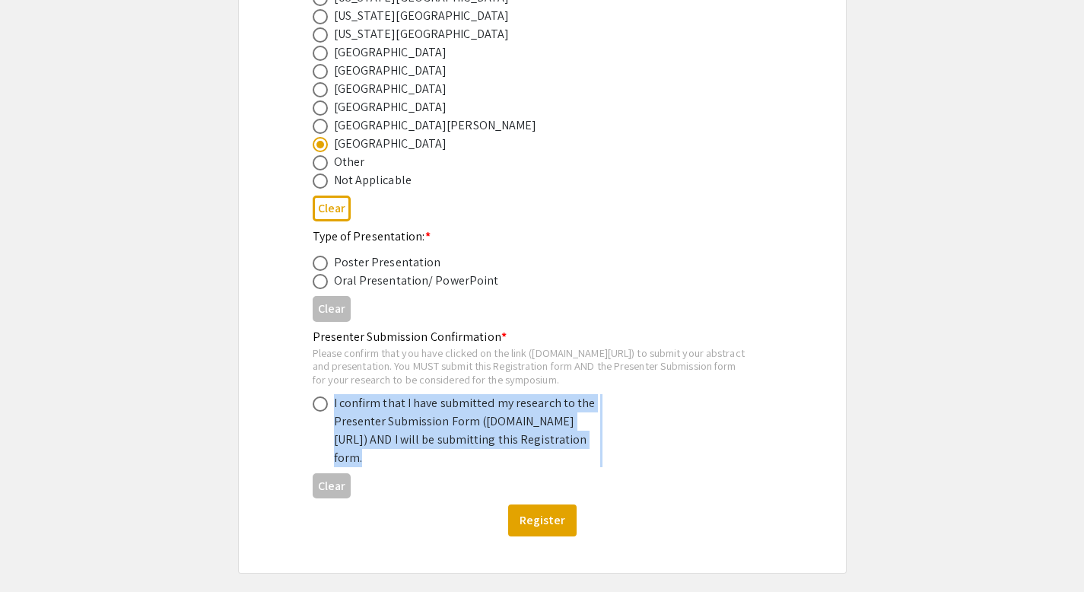
click at [474, 433] on div "I confirm that I have submitted my research to the Presenter Submission Form (s…" at bounding box center [467, 430] width 266 height 73
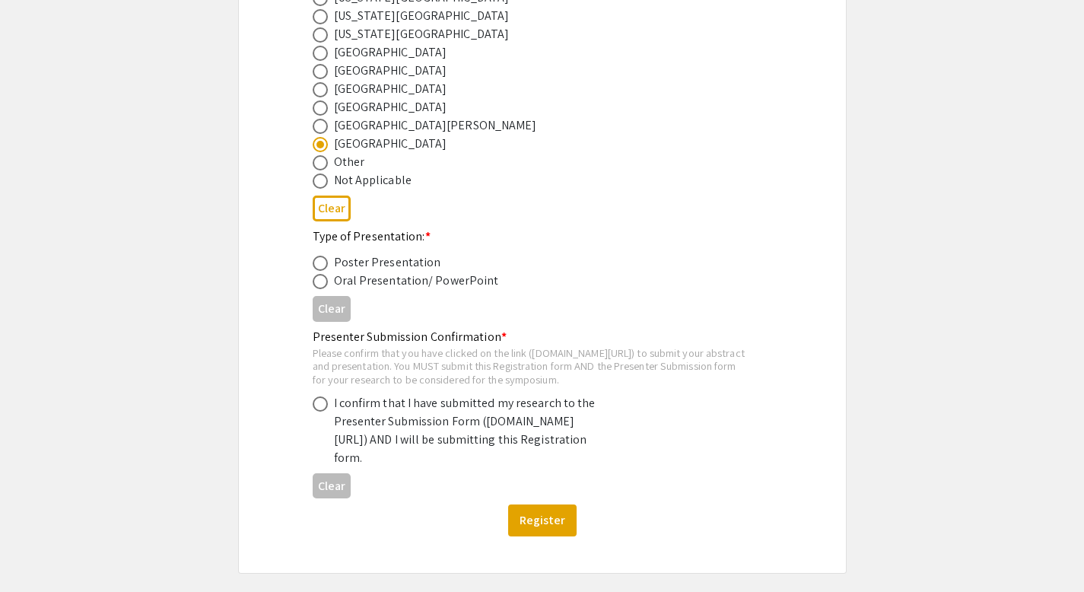
click at [474, 433] on div "I confirm that I have submitted my research to the Presenter Submission Form (s…" at bounding box center [467, 430] width 266 height 73
click at [507, 467] on div "I confirm that I have submitted my research to the Presenter Submission Form (s…" at bounding box center [467, 430] width 266 height 73
click at [386, 464] on div "I confirm that I have submitted my research to the Presenter Submission Form (s…" at bounding box center [467, 430] width 266 height 73
drag, startPoint x: 318, startPoint y: 373, endPoint x: 593, endPoint y: 370, distance: 274.6
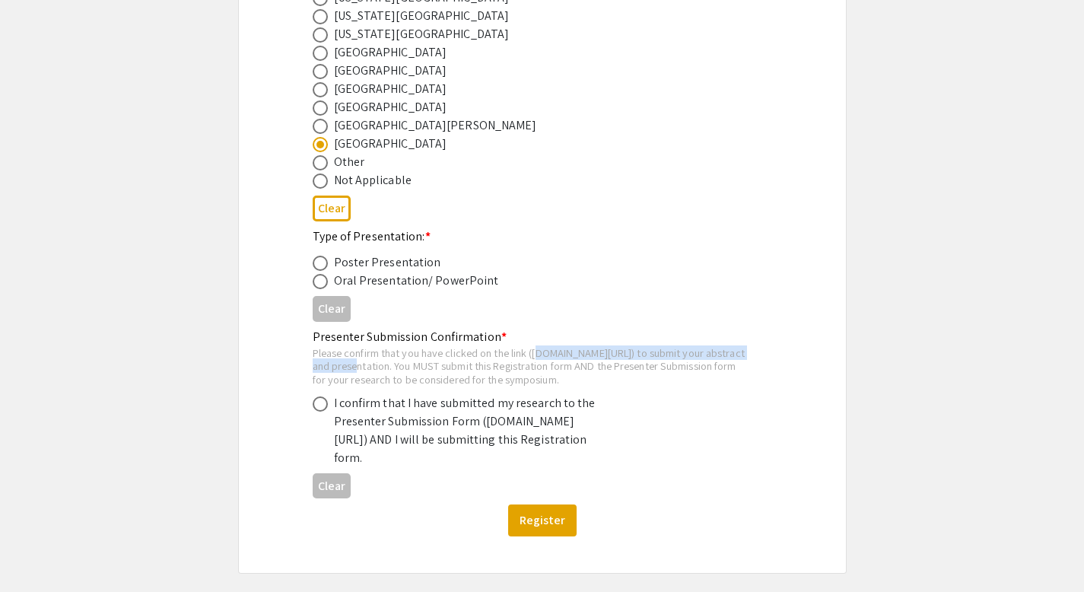
click at [593, 370] on div "Please confirm that you have clicked on the link (symposium.foragerone.com/lssf…" at bounding box center [530, 366] width 435 height 40
drag, startPoint x: 594, startPoint y: 370, endPoint x: 316, endPoint y: 372, distance: 277.7
click at [316, 372] on div "Please confirm that you have clicked on the link (symposium.foragerone.com/lssf…" at bounding box center [530, 366] width 435 height 40
copy div "symposium.foragerone.com/lssfsymposium2025/submission"
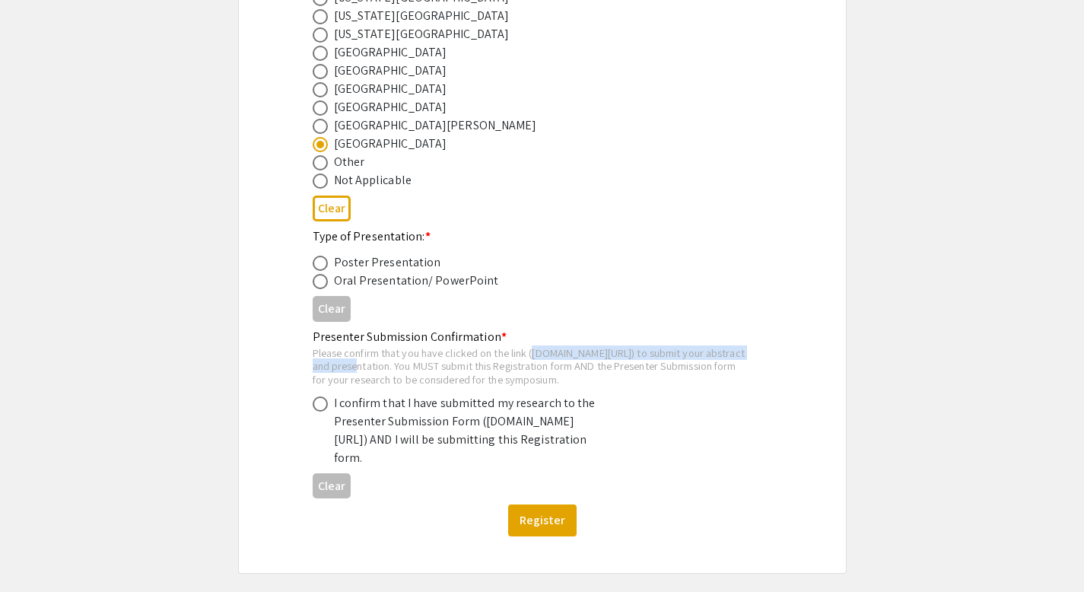
click at [316, 372] on div "Please confirm that you have clicked on the link (symposium.foragerone.com/lssf…" at bounding box center [530, 366] width 435 height 40
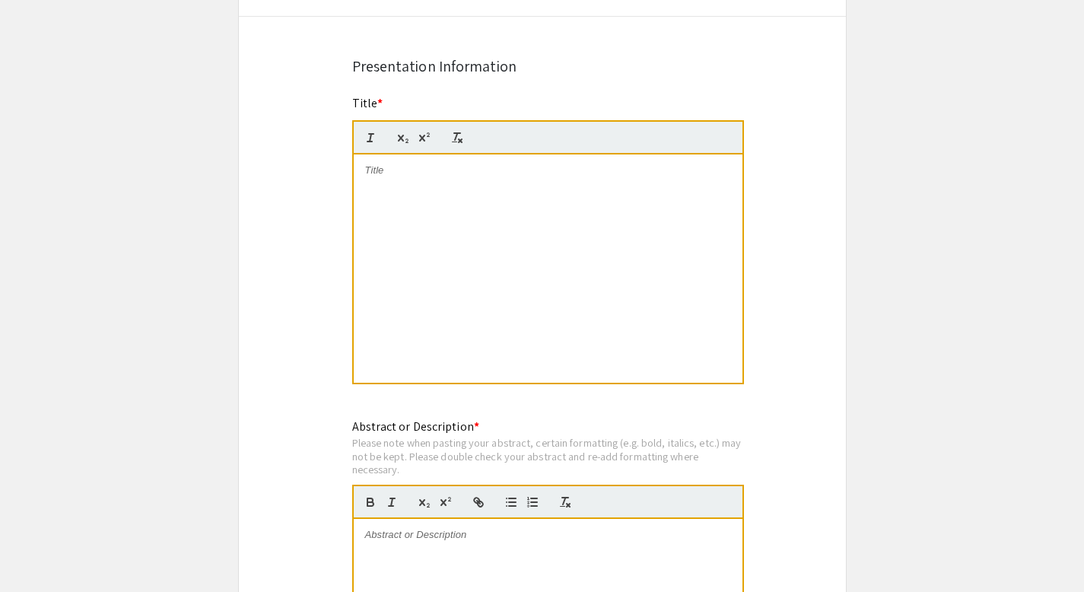
drag, startPoint x: 1095, startPoint y: 113, endPoint x: 1030, endPoint y: 347, distance: 242.3
click at [1030, 347] on app-submissions "Symposium Presentation Submission 2025 Life Sciences [GEOGRAPHIC_DATA][US_STATE…" at bounding box center [542, 306] width 1084 height 2745
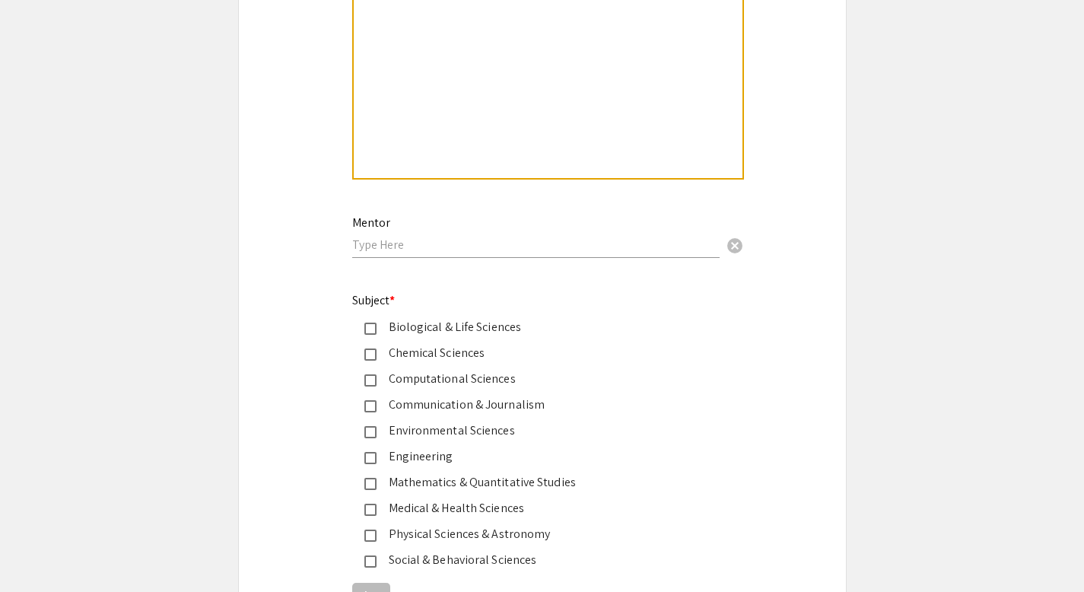
scroll to position [1702, 0]
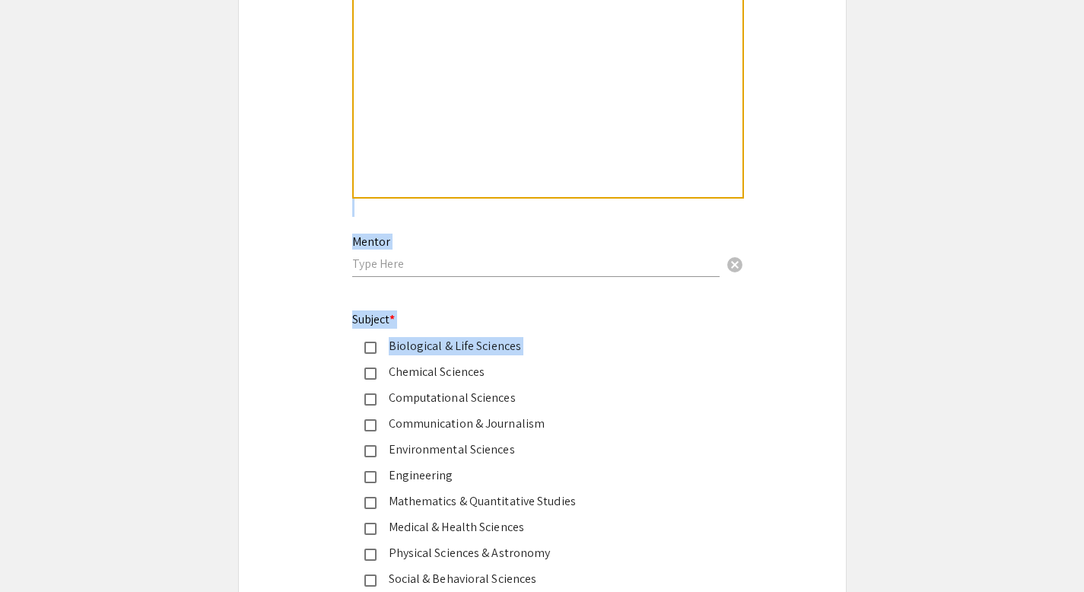
drag, startPoint x: 1095, startPoint y: 335, endPoint x: 1065, endPoint y: 447, distance: 115.7
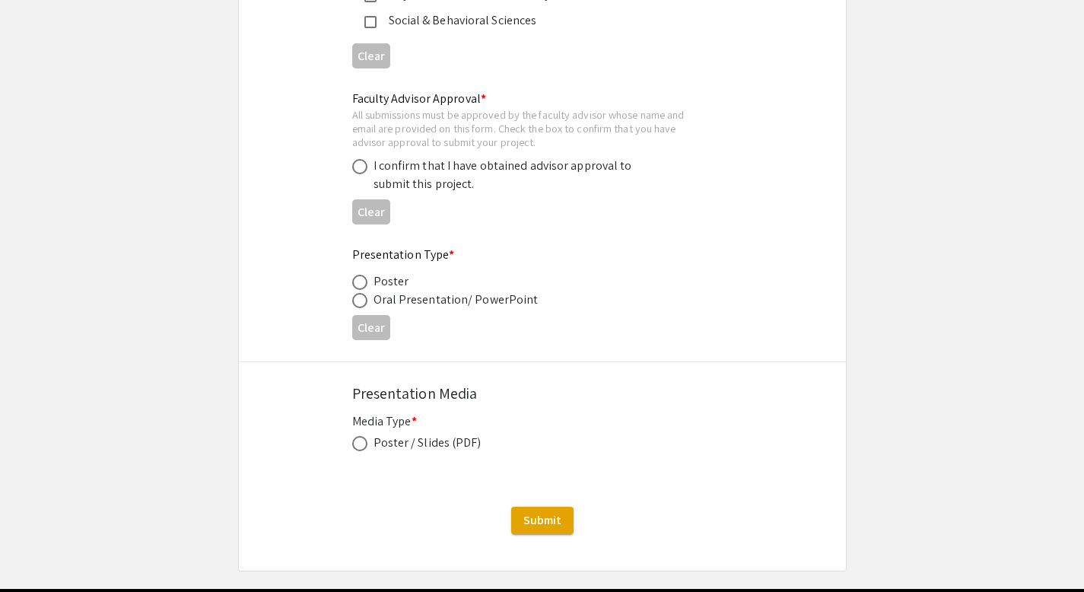
scroll to position [2255, 0]
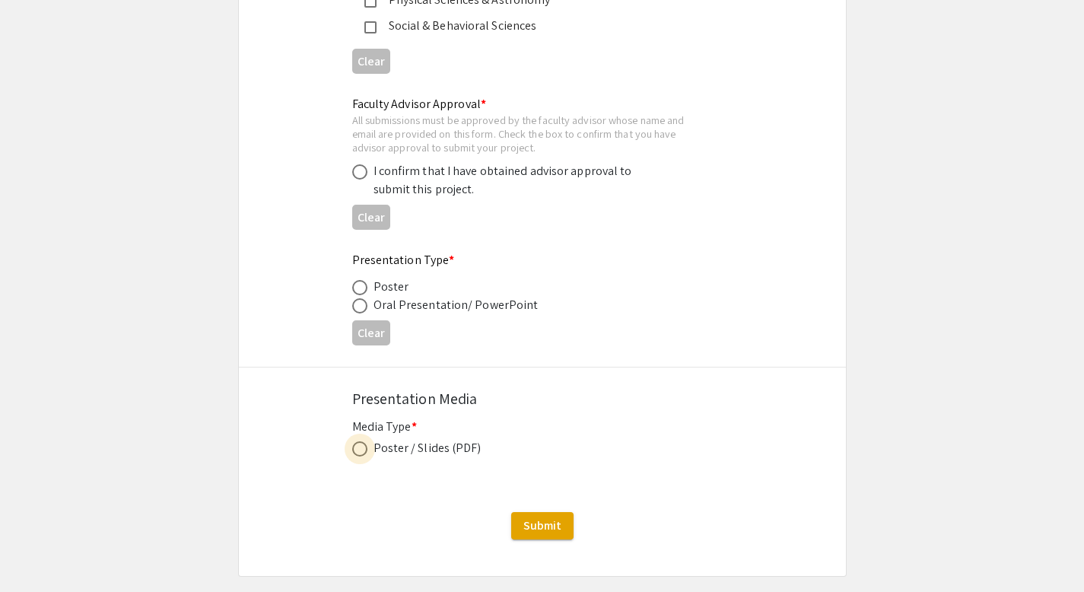
click at [355, 451] on span at bounding box center [359, 448] width 15 height 15
click at [355, 451] on input "radio" at bounding box center [359, 448] width 15 height 15
radio input "true"
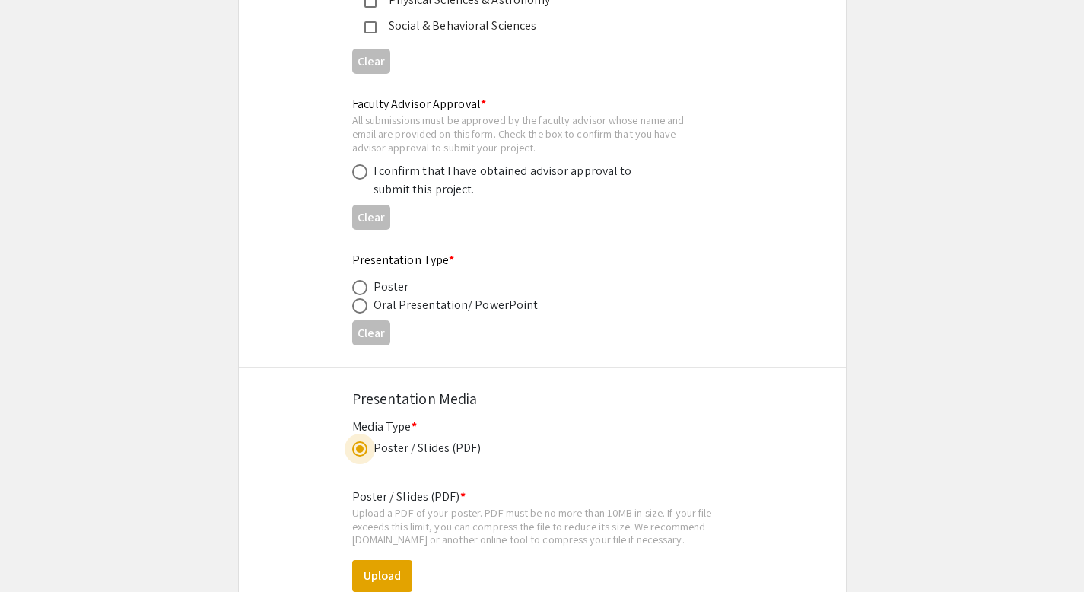
click at [362, 453] on span at bounding box center [360, 449] width 8 height 8
click at [362, 455] on input "radio" at bounding box center [359, 448] width 15 height 15
click at [358, 453] on span at bounding box center [360, 449] width 8 height 8
click at [358, 456] on input "radio" at bounding box center [359, 448] width 15 height 15
click at [430, 399] on div "Presentation Media" at bounding box center [542, 398] width 380 height 23
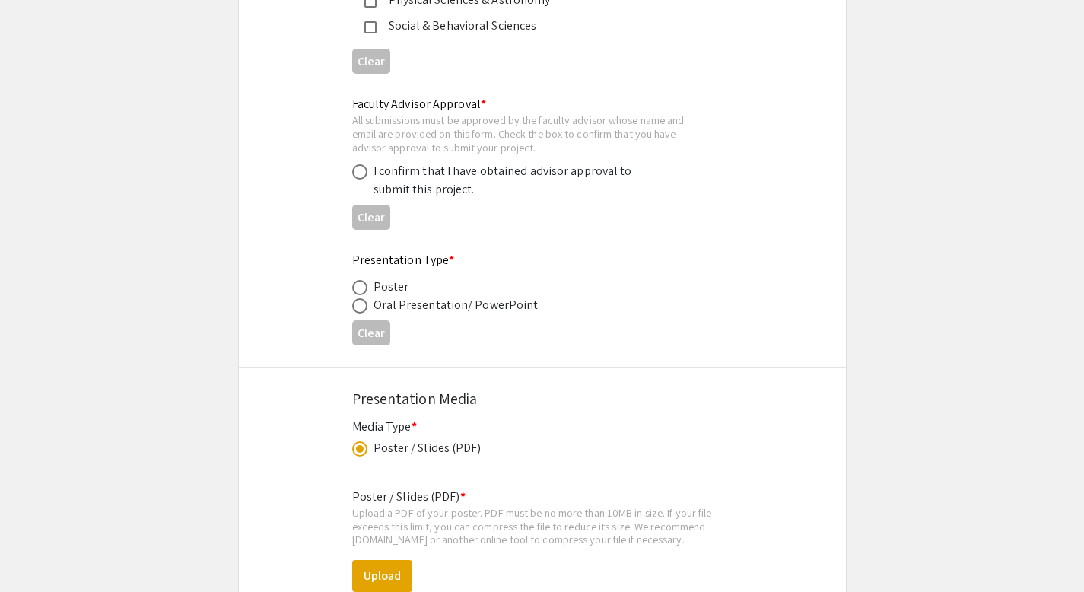
click at [430, 399] on div "Presentation Media" at bounding box center [542, 398] width 380 height 23
